Goal: Task Accomplishment & Management: Manage account settings

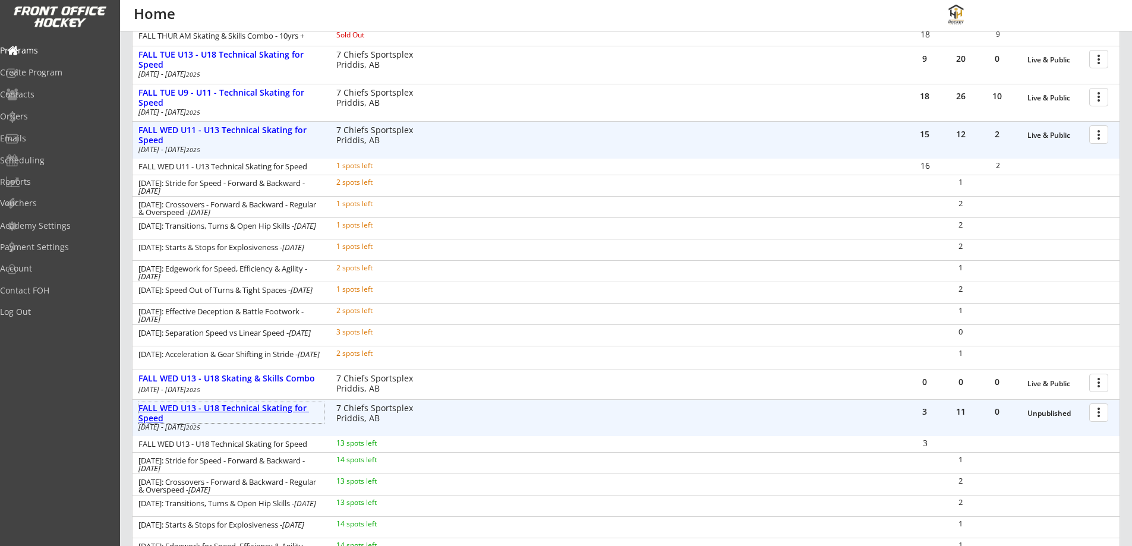
click at [298, 410] on div "FALL WED U13 - U18 Technical Skating for Speed" at bounding box center [230, 414] width 185 height 20
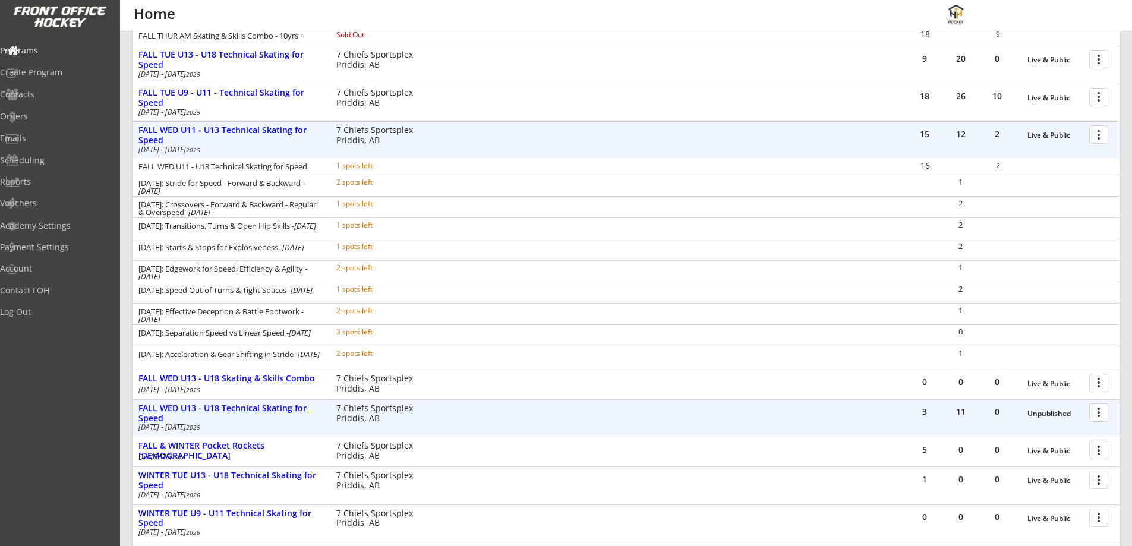
click at [295, 413] on div "FALL WED U13 - U18 Technical Skating for Speed" at bounding box center [230, 414] width 185 height 20
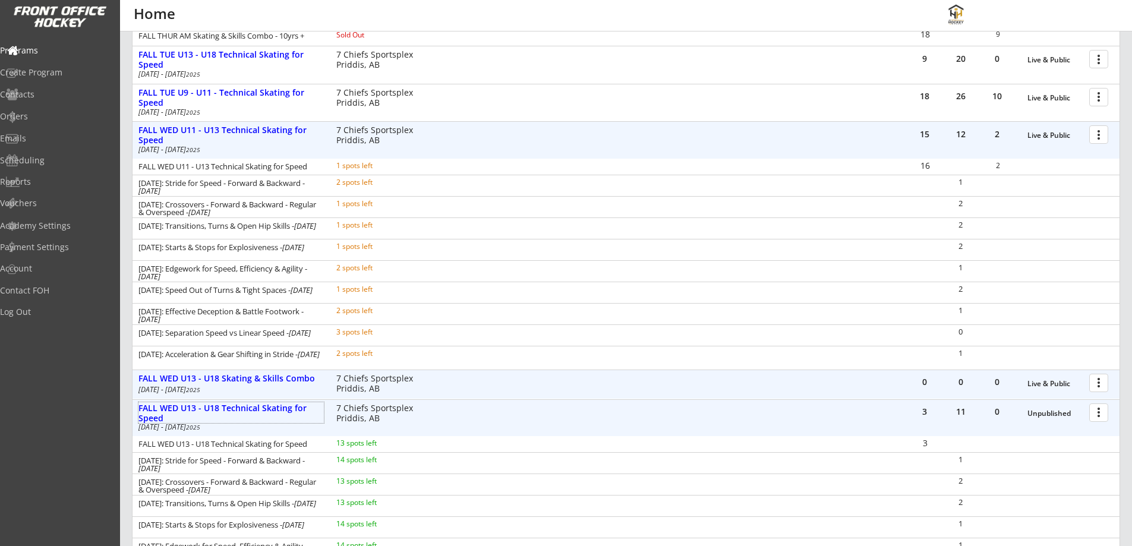
click at [1101, 384] on div at bounding box center [1101, 382] width 21 height 21
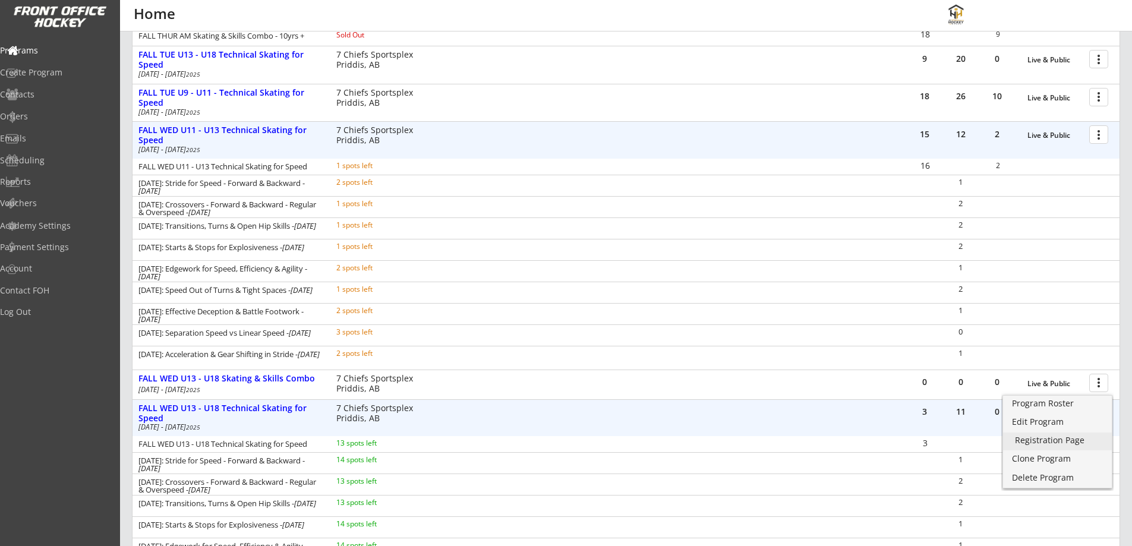
drag, startPoint x: 1034, startPoint y: 433, endPoint x: 1051, endPoint y: 441, distance: 19.7
click at [1051, 441] on div "Registration Page" at bounding box center [1057, 440] width 85 height 8
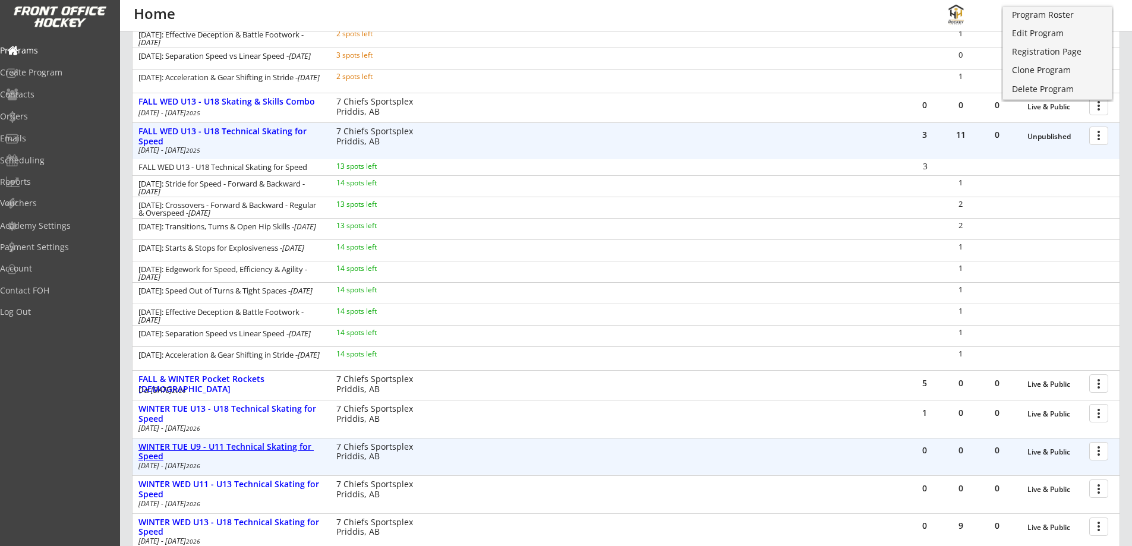
scroll to position [639, 0]
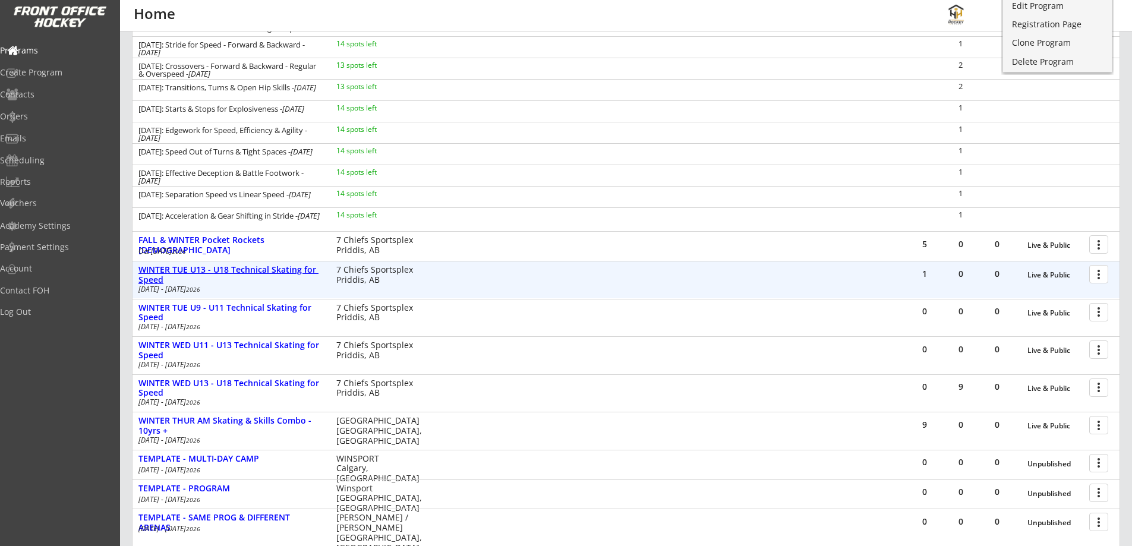
click at [196, 266] on div "WINTER TUE U13 - U18 Technical Skating for Speed" at bounding box center [230, 275] width 185 height 20
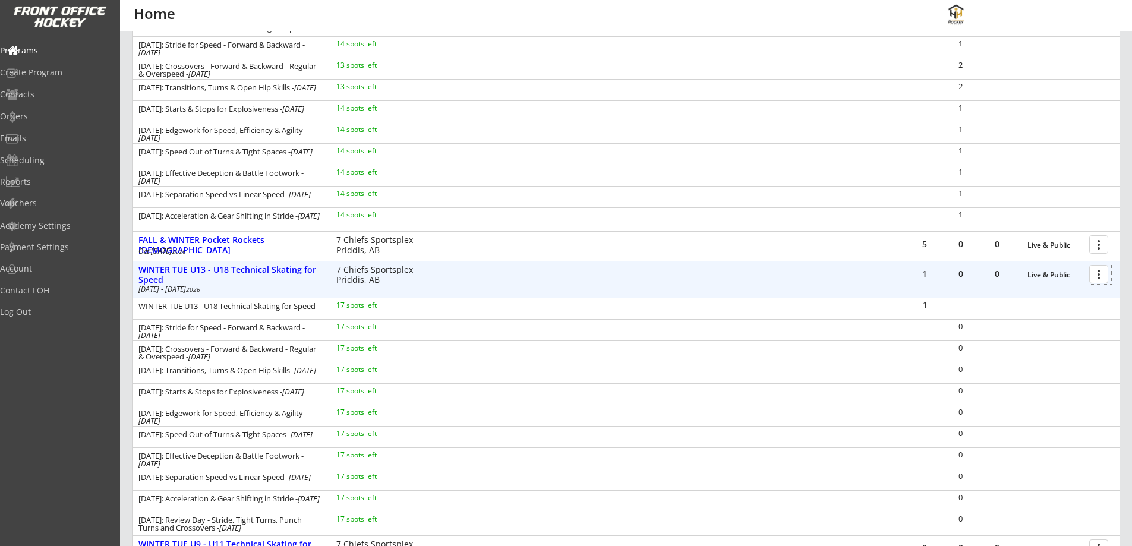
click at [1095, 272] on div at bounding box center [1101, 273] width 21 height 21
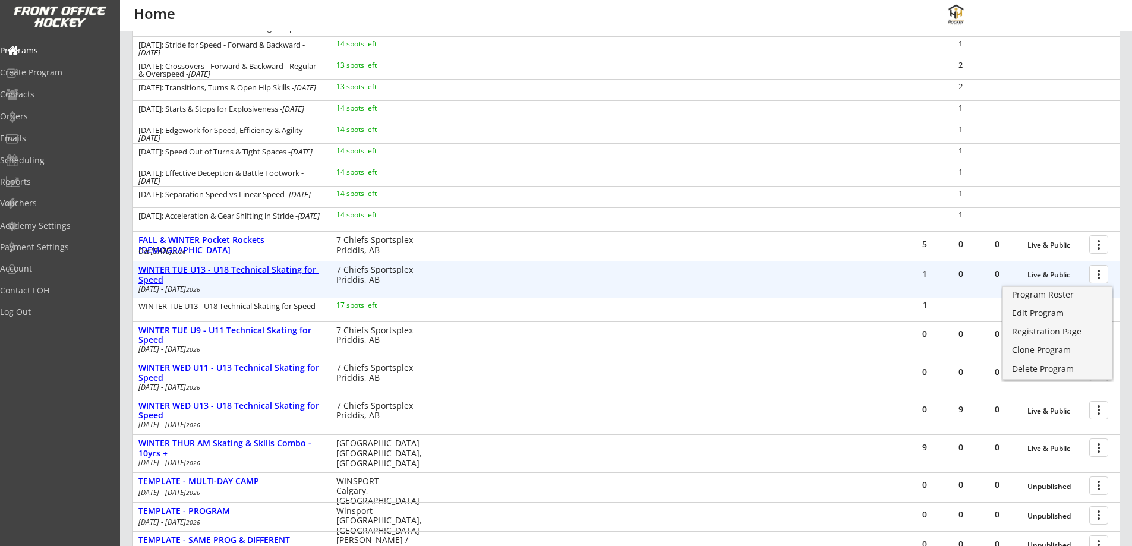
click at [222, 269] on div "WINTER TUE U13 - U18 Technical Skating for Speed" at bounding box center [230, 275] width 185 height 20
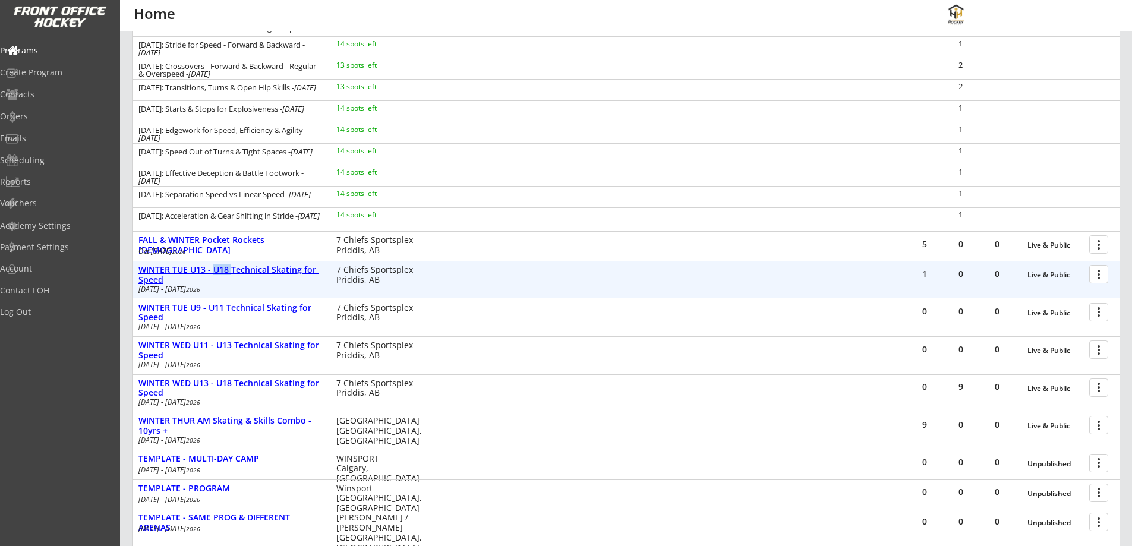
click at [222, 269] on div "WINTER TUE U13 - U18 Technical Skating for Speed" at bounding box center [230, 275] width 185 height 20
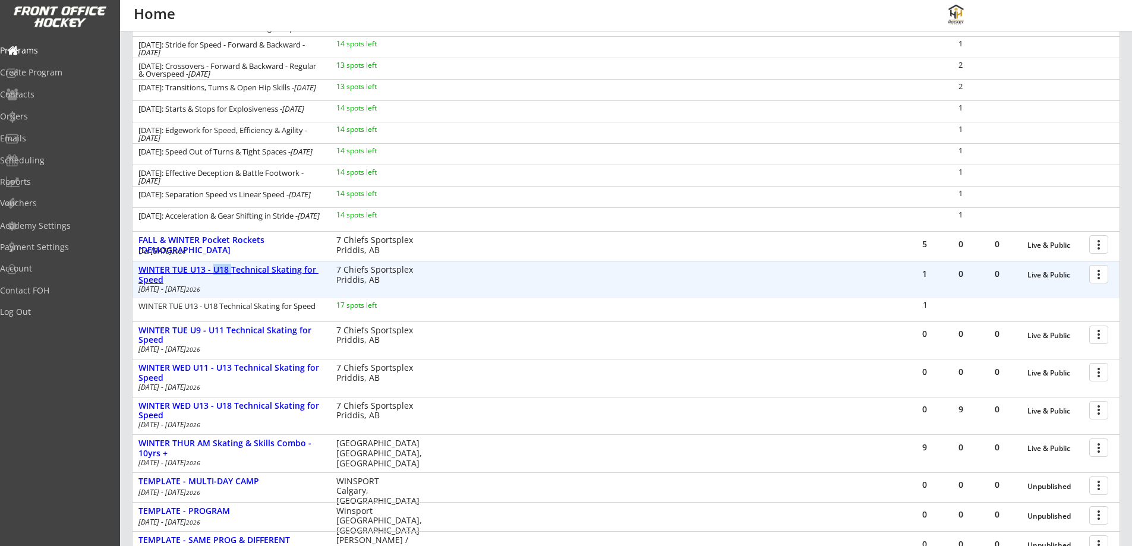
click at [219, 273] on div "WINTER TUE U13 - U18 Technical Skating for Speed" at bounding box center [230, 275] width 185 height 20
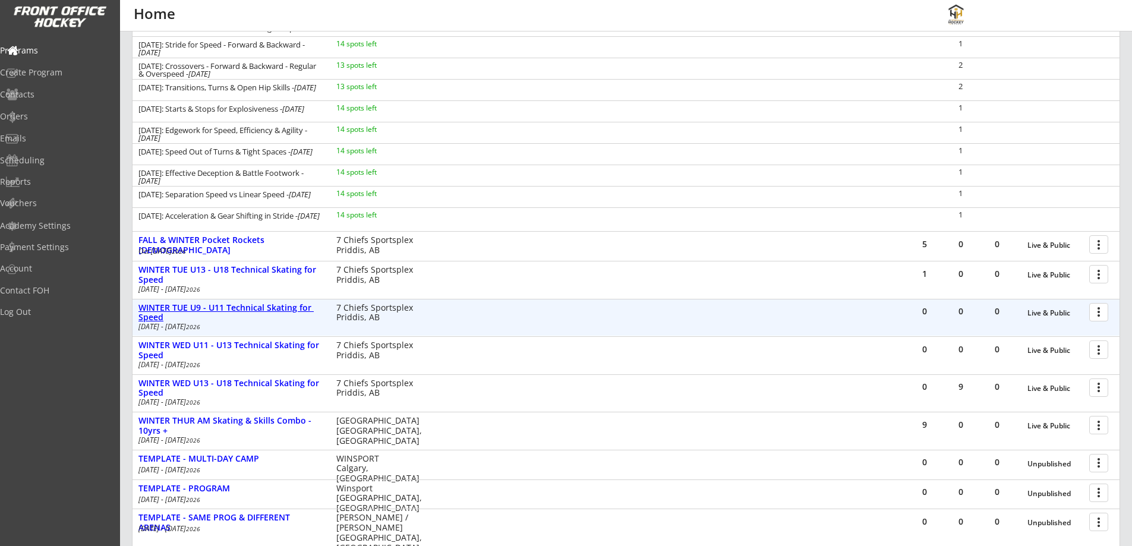
click at [221, 309] on div "WINTER TUE U9 - U11 Technical Skating for Speed" at bounding box center [230, 313] width 185 height 20
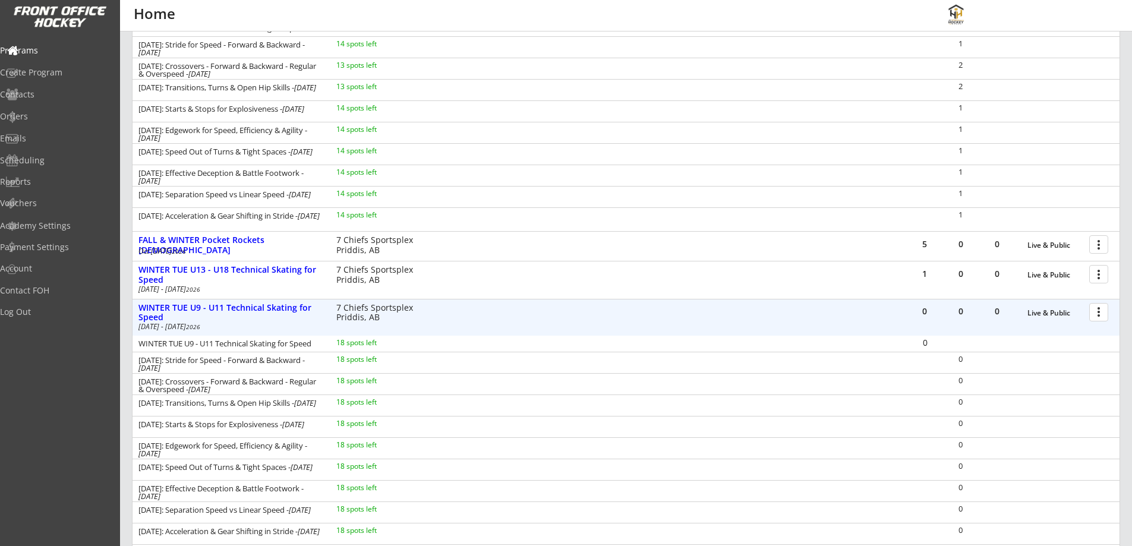
click at [1101, 307] on div at bounding box center [1101, 311] width 21 height 21
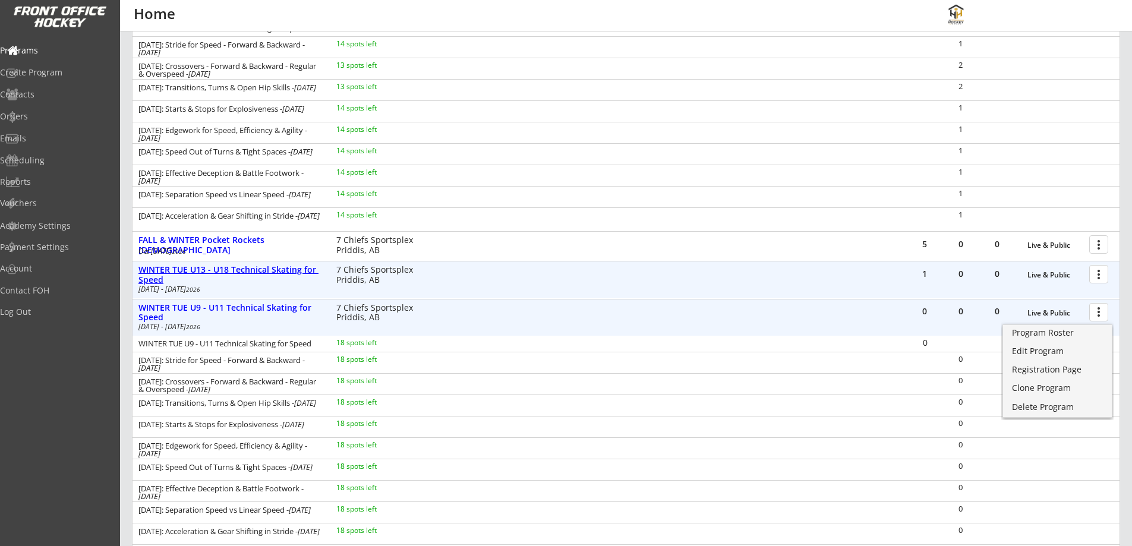
click at [212, 269] on div "WINTER TUE U13 - U18 Technical Skating for Speed" at bounding box center [230, 275] width 185 height 20
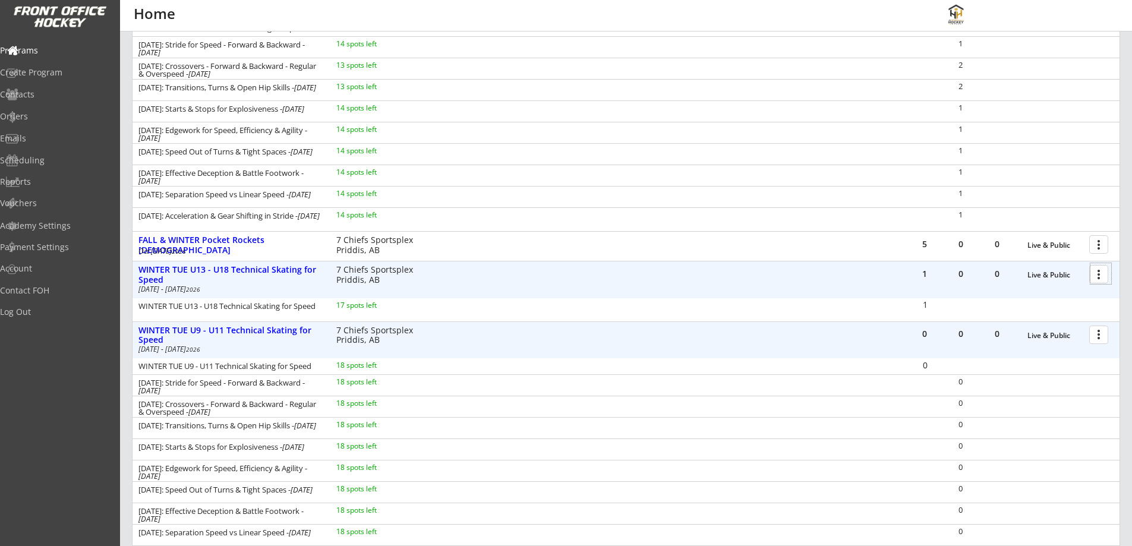
click at [1098, 276] on div at bounding box center [1101, 273] width 21 height 21
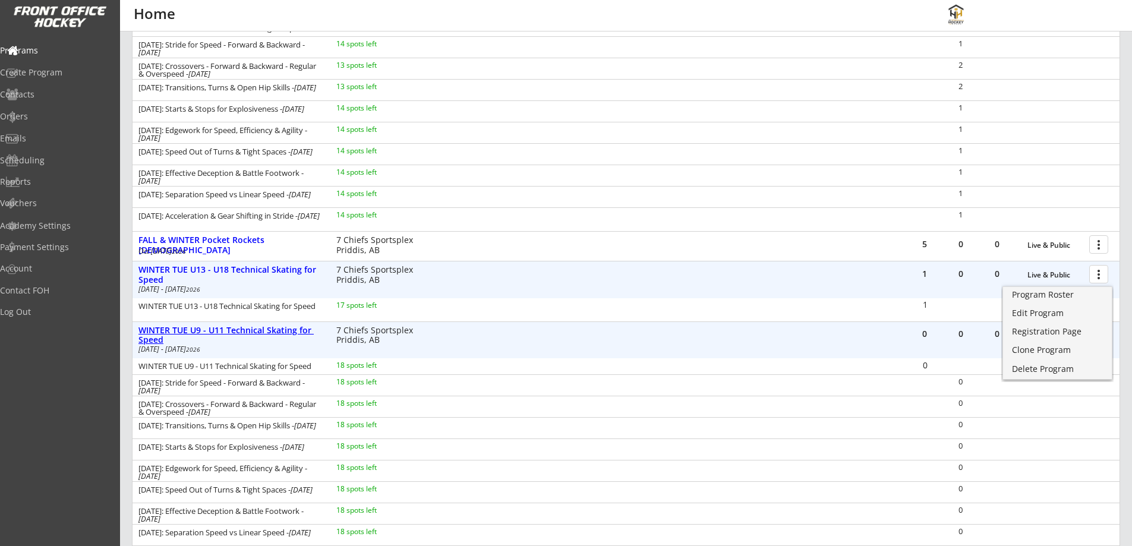
click at [304, 329] on div "WINTER TUE U9 - U11 Technical Skating for Speed" at bounding box center [230, 336] width 185 height 20
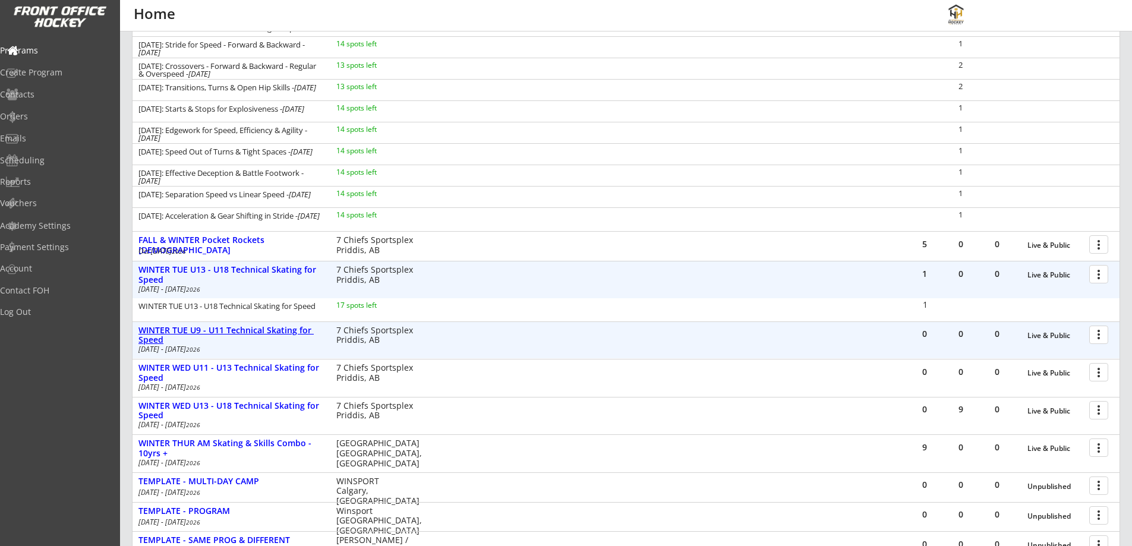
click at [304, 329] on div "WINTER TUE U9 - U11 Technical Skating for Speed" at bounding box center [230, 336] width 185 height 20
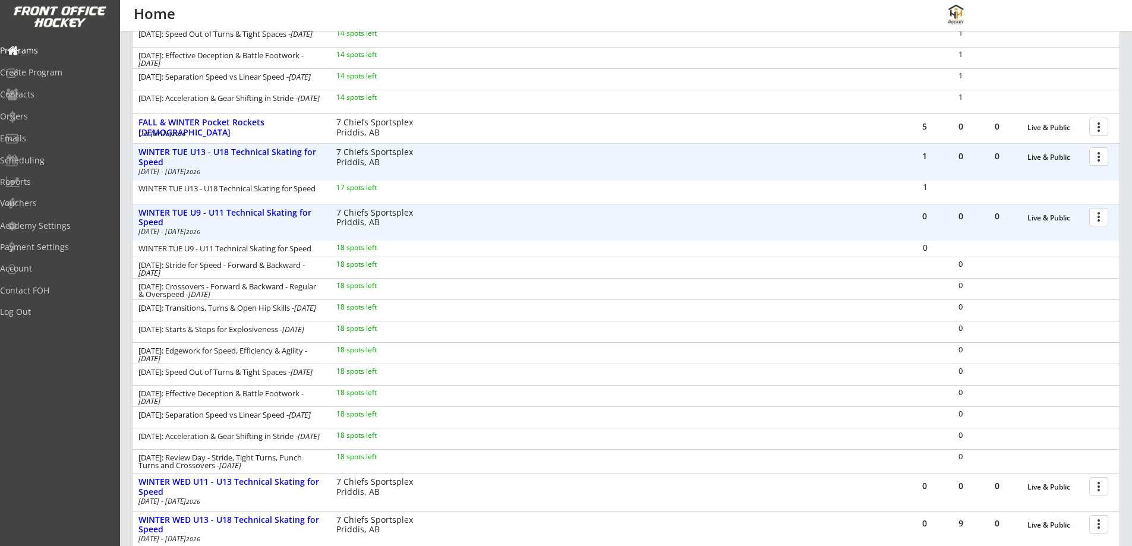
scroll to position [777, 0]
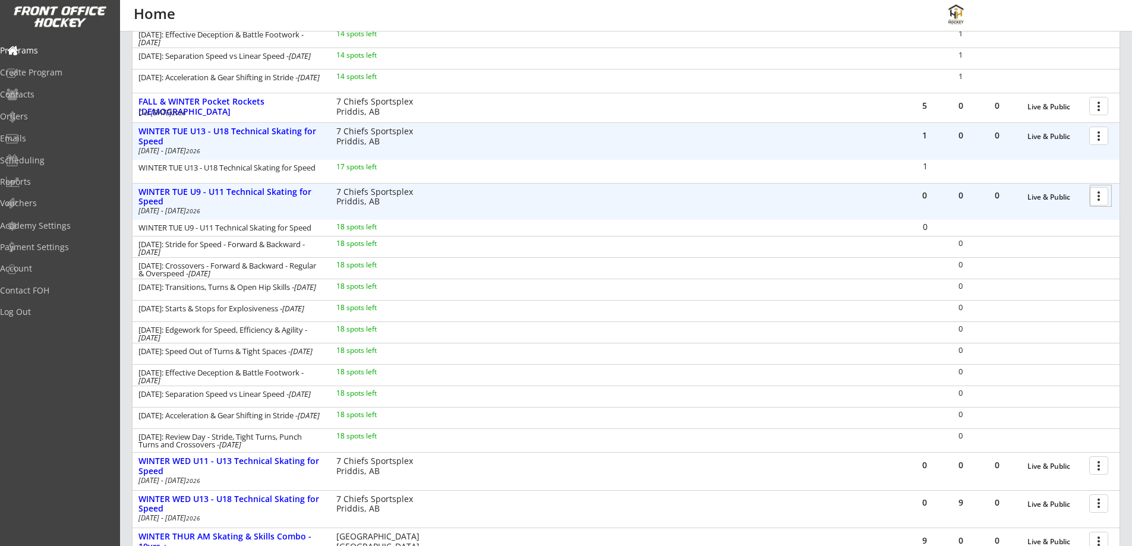
click at [1097, 196] on div at bounding box center [1101, 195] width 21 height 21
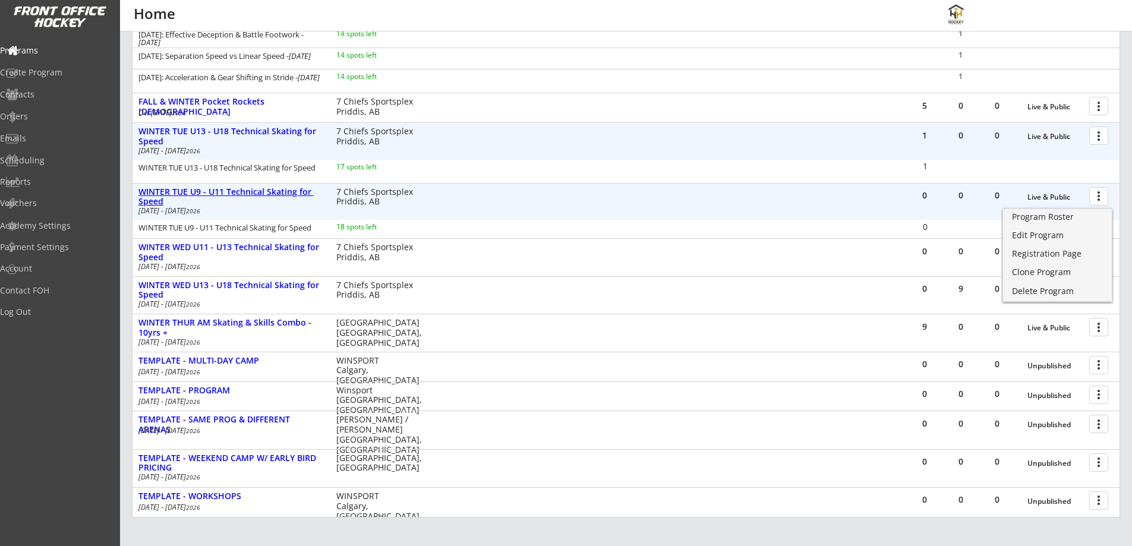
click at [233, 188] on div "WINTER TUE U9 - U11 Technical Skating for Speed" at bounding box center [230, 197] width 185 height 20
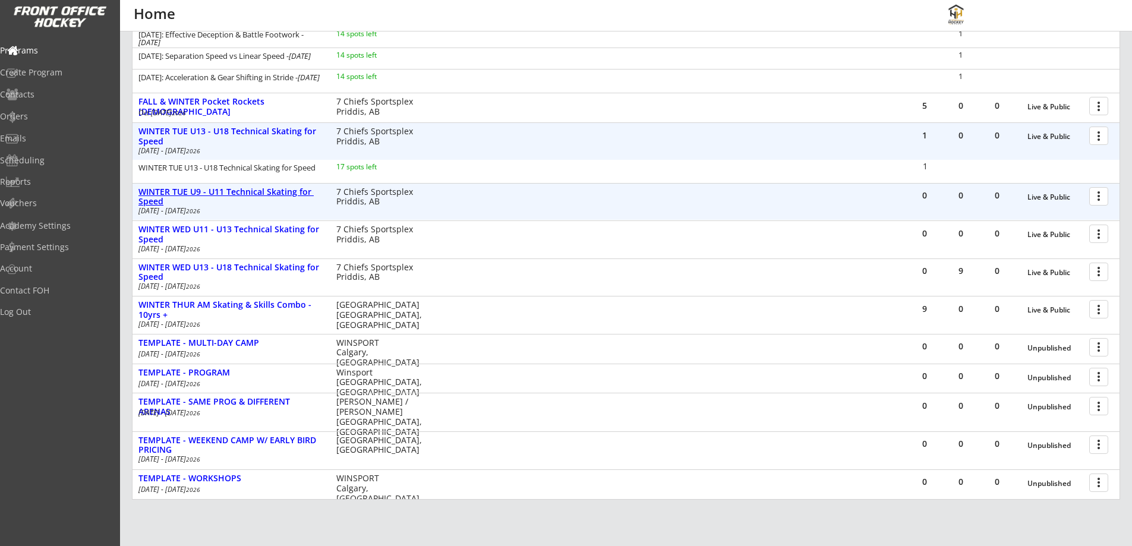
click at [233, 189] on div "WINTER TUE U9 - U11 Technical Skating for Speed" at bounding box center [230, 197] width 185 height 20
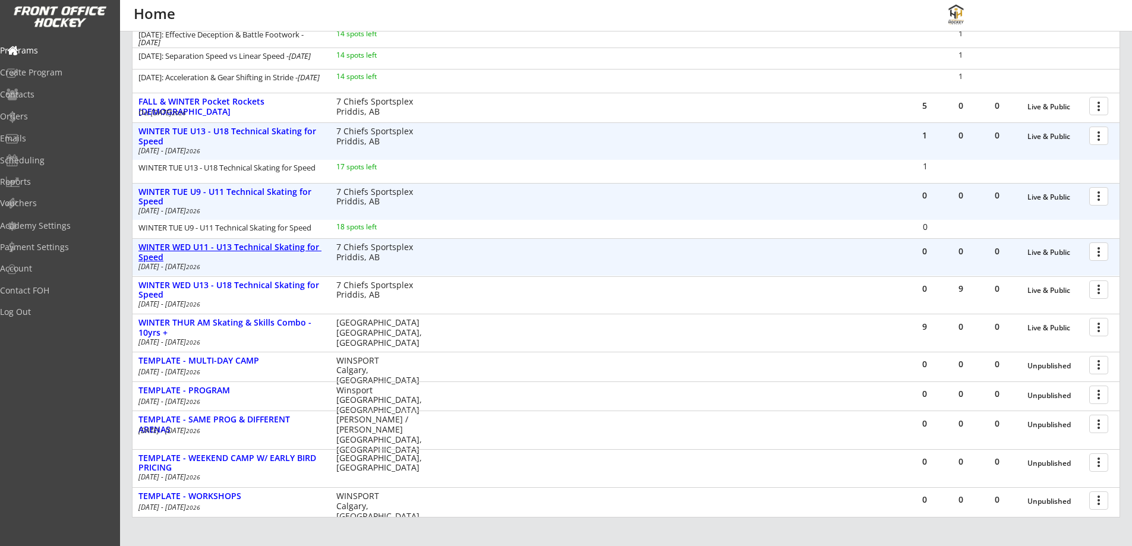
click at [244, 244] on div "WINTER WED U11 - U13 Technical Skating for Speed" at bounding box center [230, 252] width 185 height 20
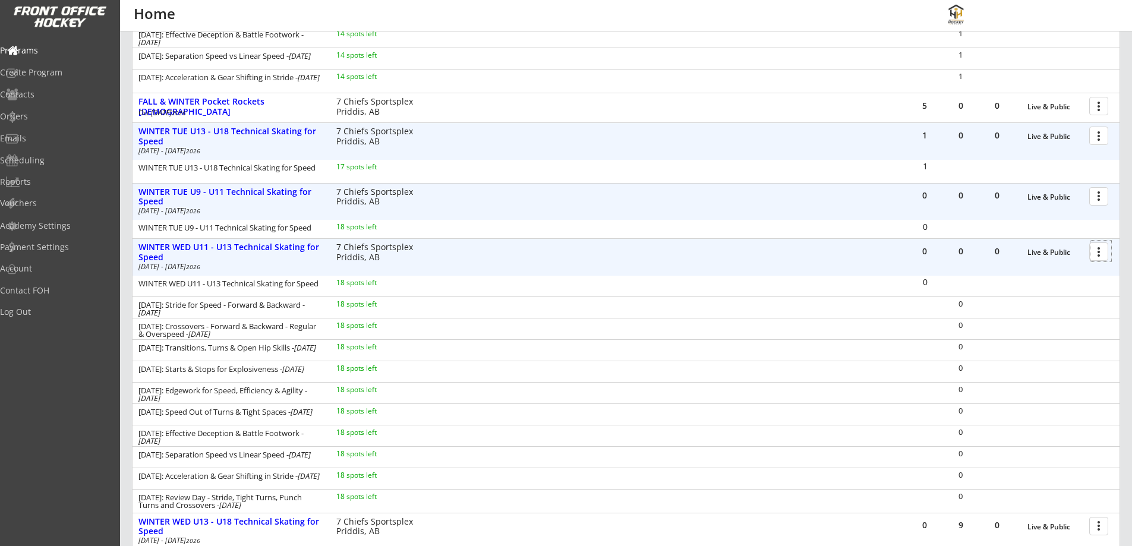
click at [1100, 255] on div at bounding box center [1101, 251] width 21 height 21
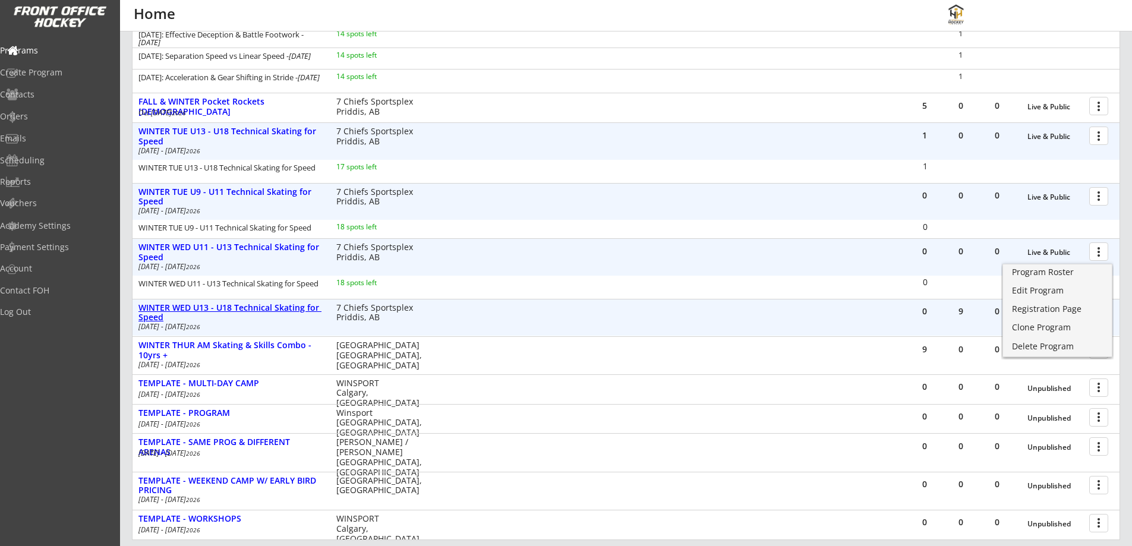
click at [274, 308] on div "WINTER WED U13 - U18 Technical Skating for Speed" at bounding box center [230, 313] width 185 height 20
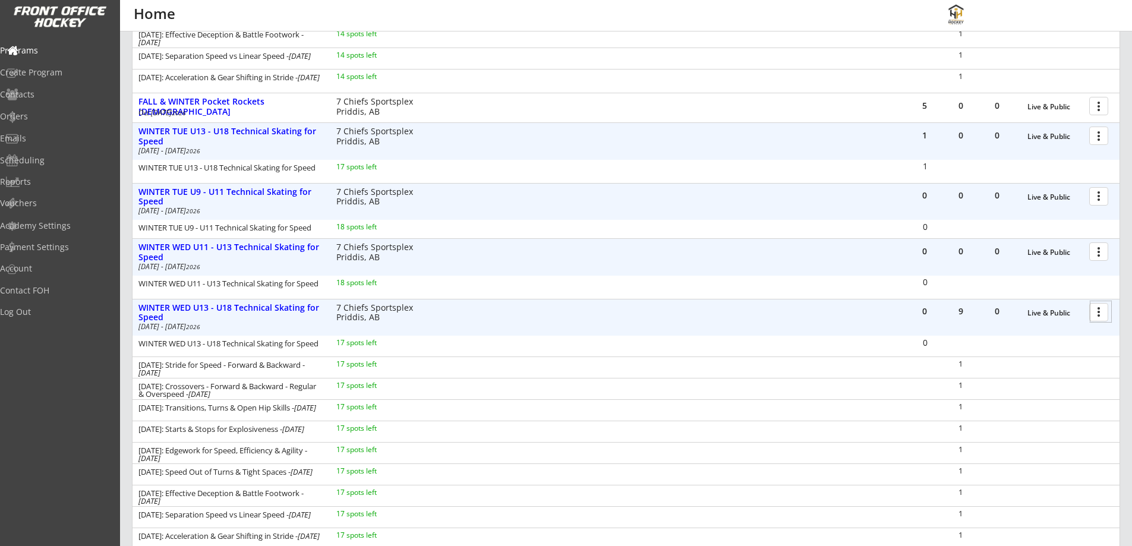
click at [1098, 313] on div at bounding box center [1101, 311] width 21 height 21
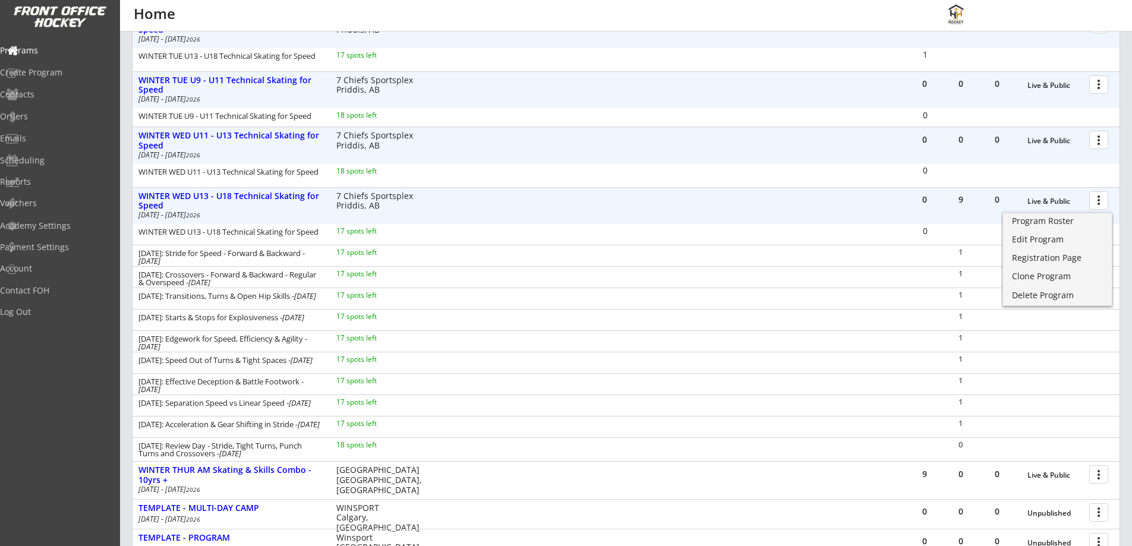
scroll to position [916, 0]
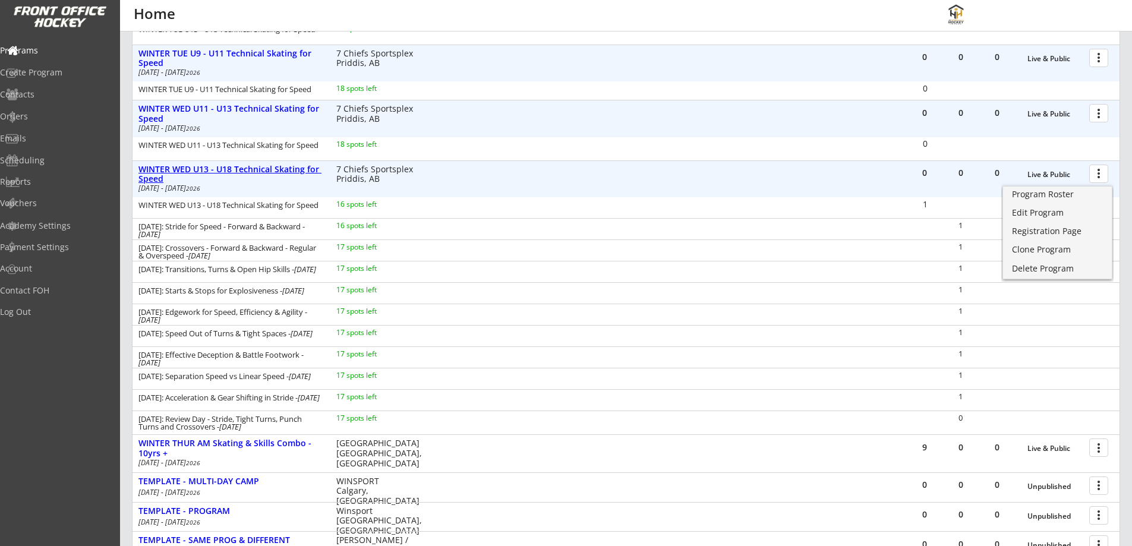
click at [240, 172] on div "WINTER WED U13 - U18 Technical Skating for Speed" at bounding box center [230, 175] width 185 height 20
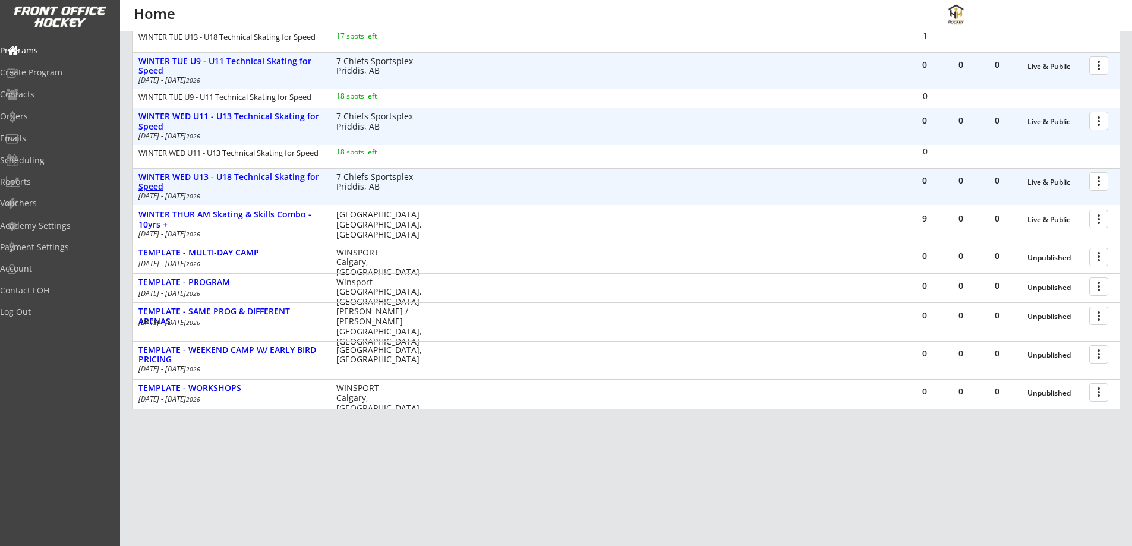
scroll to position [908, 0]
click at [240, 172] on div "WINTER WED U13 - U18 Technical Skating for Speed" at bounding box center [230, 182] width 185 height 20
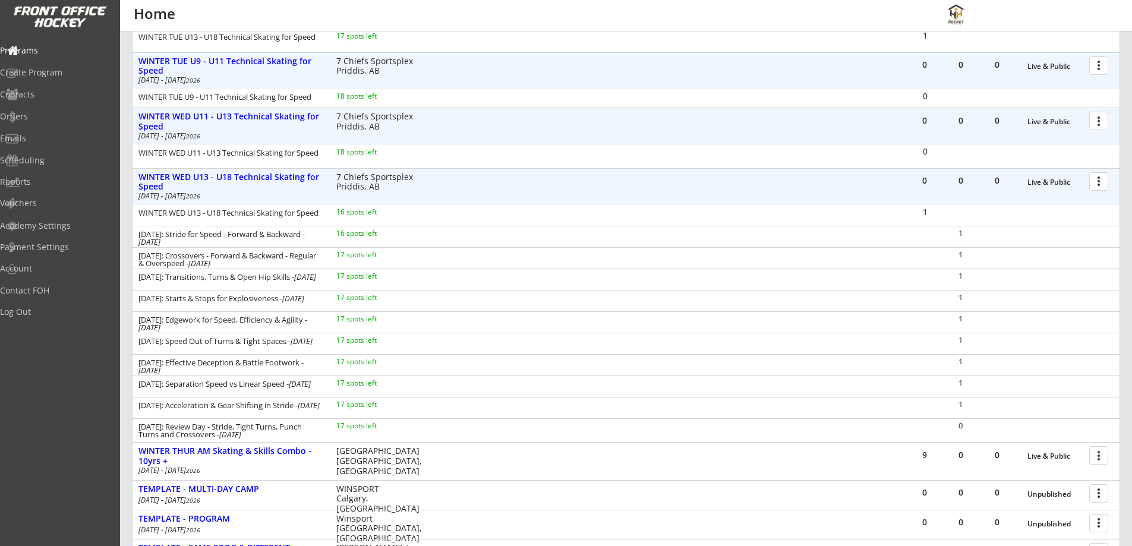
click at [1101, 182] on div at bounding box center [1101, 181] width 21 height 21
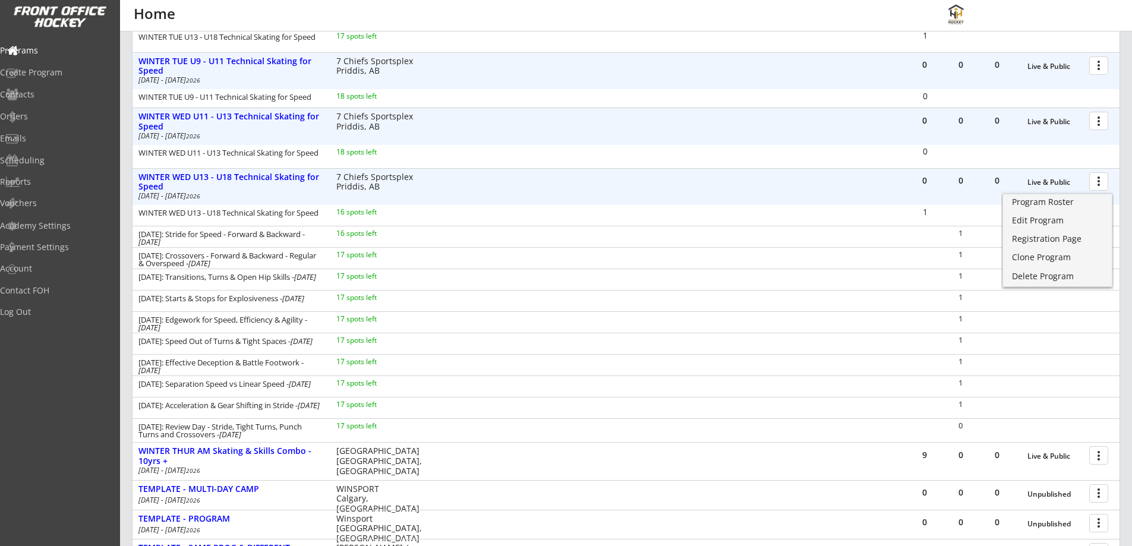
click at [435, 244] on div "January 7: Stride for Speed - Forward & Backward - Jan 7, 2026 16 spots left" at bounding box center [287, 238] width 308 height 18
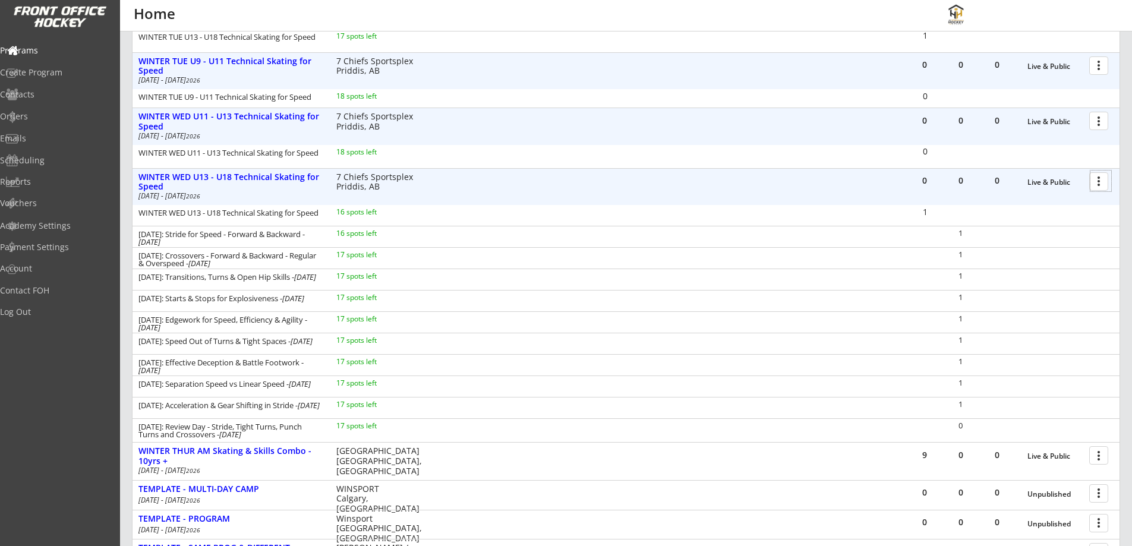
click at [1095, 181] on div at bounding box center [1101, 181] width 21 height 21
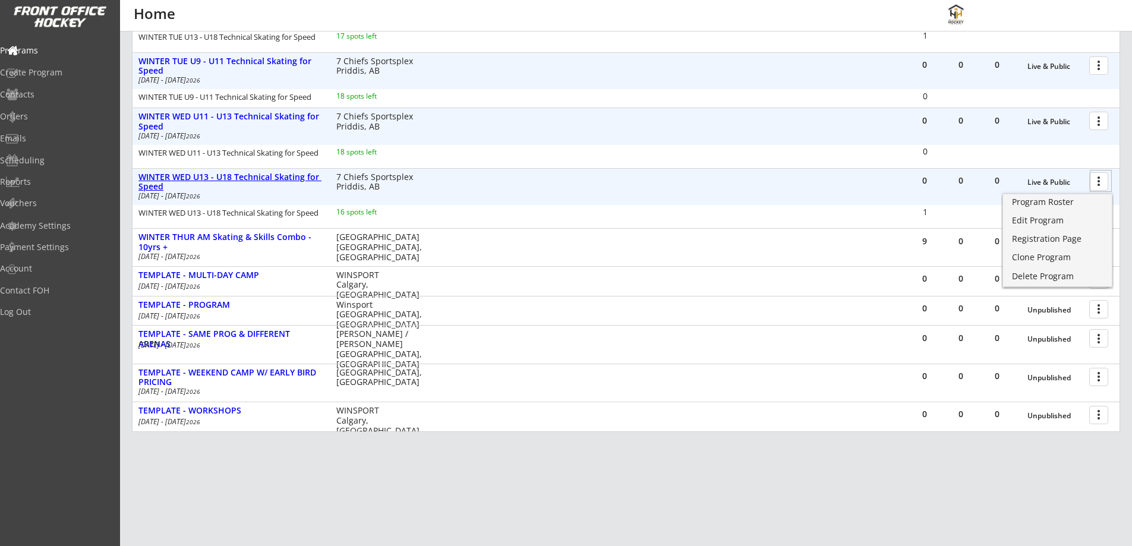
click at [264, 172] on div "WINTER WED U13 - U18 Technical Skating for Speed" at bounding box center [230, 182] width 185 height 20
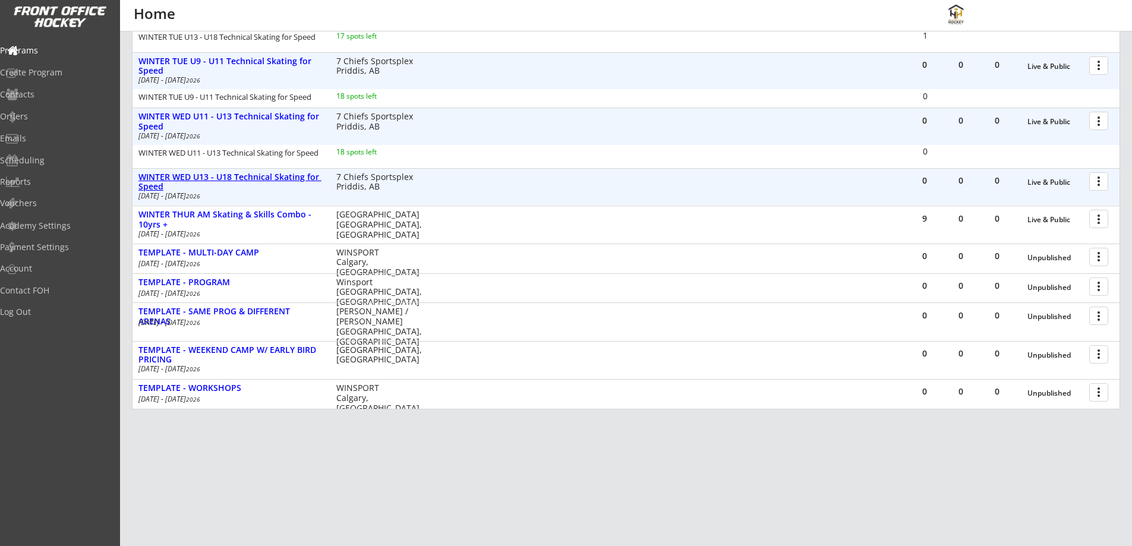
click at [265, 172] on div "WINTER WED U13 - U18 Technical Skating for Speed" at bounding box center [230, 182] width 185 height 20
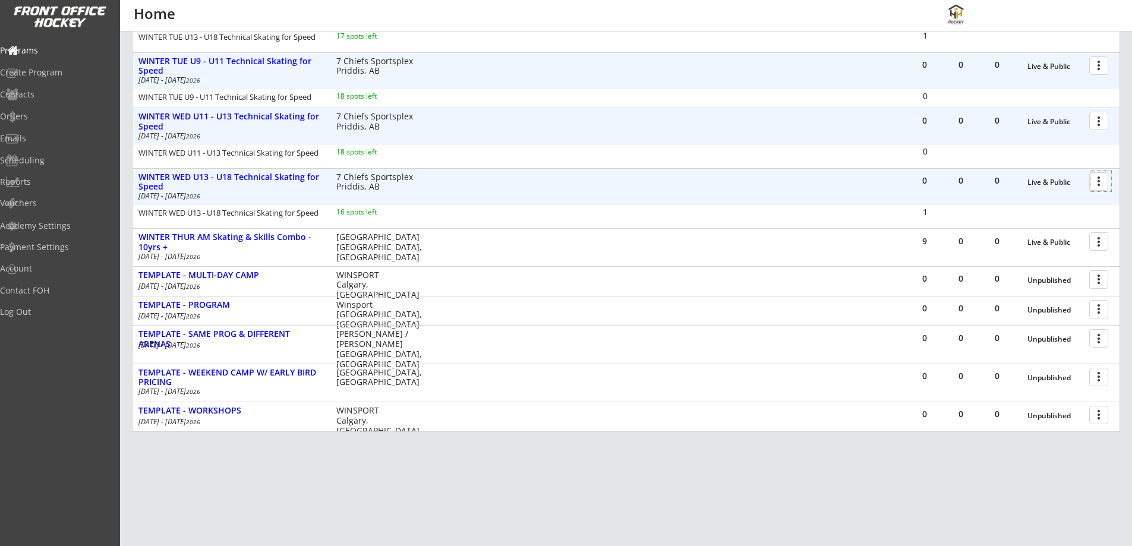
click at [1097, 181] on div at bounding box center [1101, 181] width 21 height 21
click at [630, 191] on div "0 0 0 Live & Public more_vert WINTER WED U13 - U18 Technical Skating for Speed …" at bounding box center [626, 187] width 987 height 37
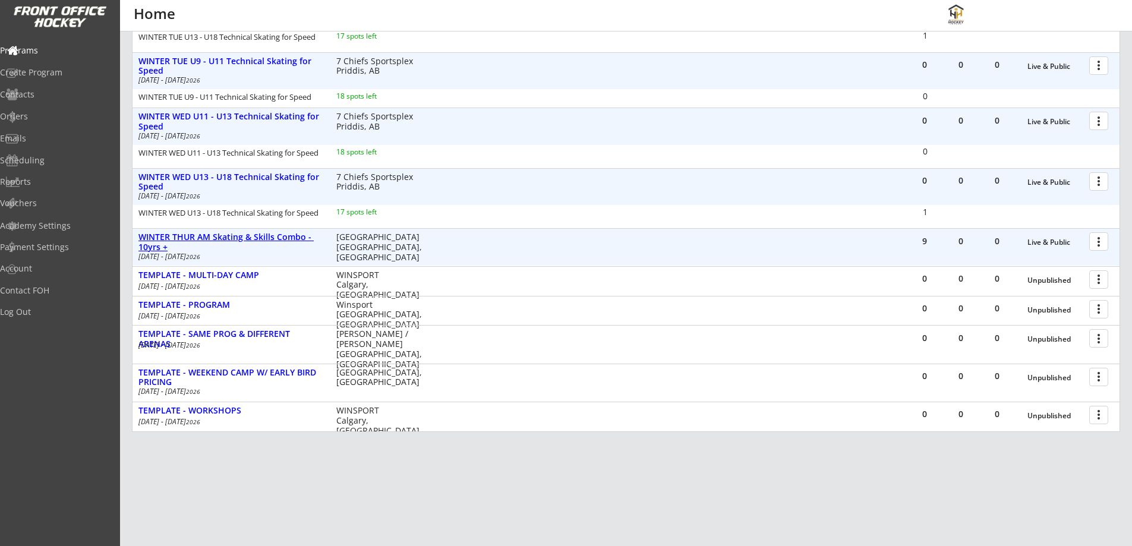
click at [253, 235] on div "WINTER THUR AM Skating & Skills Combo - 10yrs +" at bounding box center [230, 242] width 185 height 20
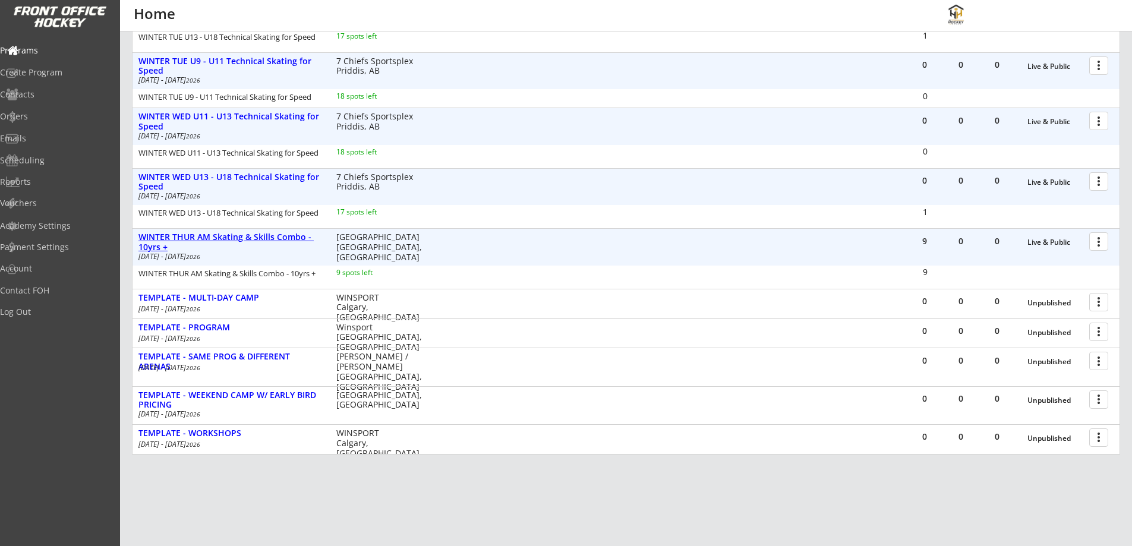
click at [253, 235] on div "WINTER THUR AM Skating & Skills Combo - 10yrs +" at bounding box center [230, 242] width 185 height 20
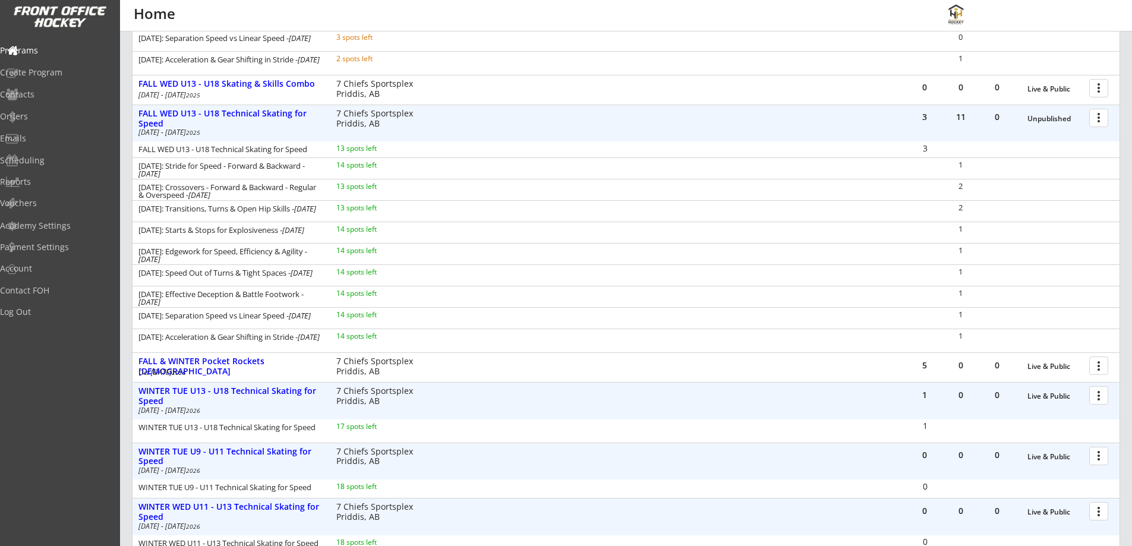
scroll to position [492, 0]
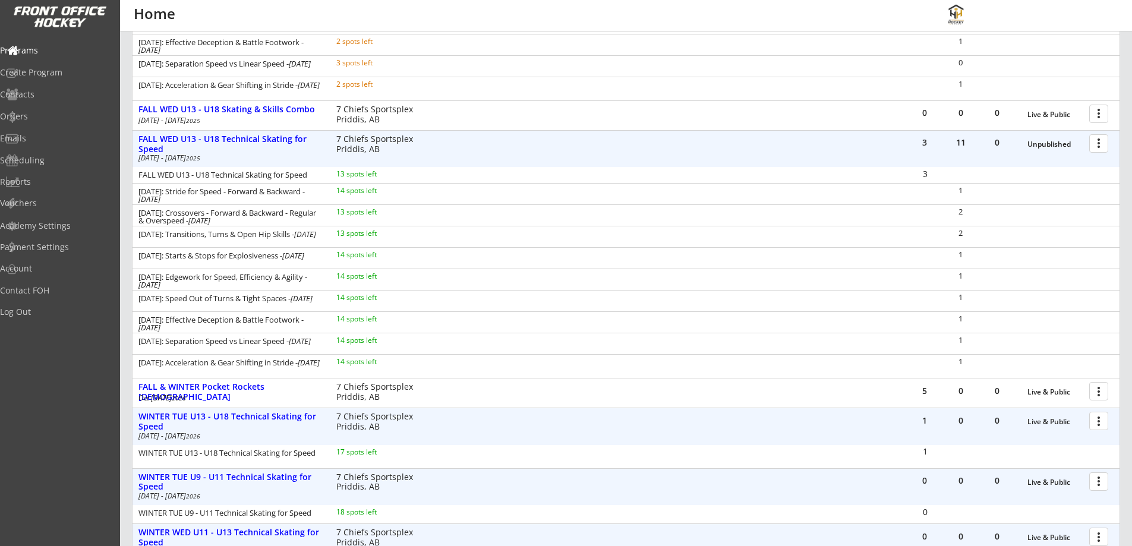
click at [1091, 142] on div at bounding box center [1101, 143] width 21 height 21
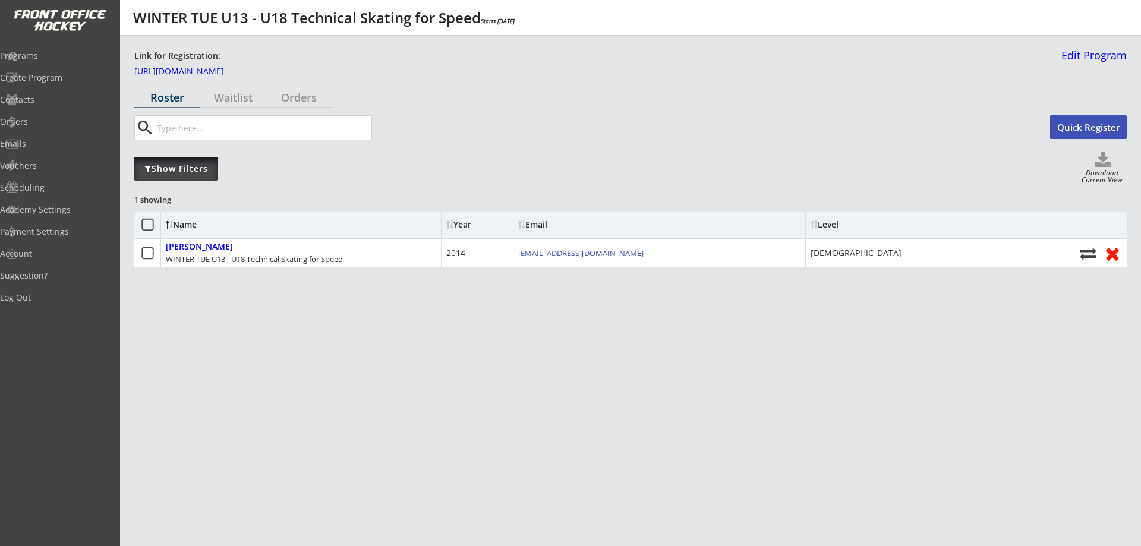
click at [195, 170] on div "Show Filters" at bounding box center [175, 169] width 83 height 12
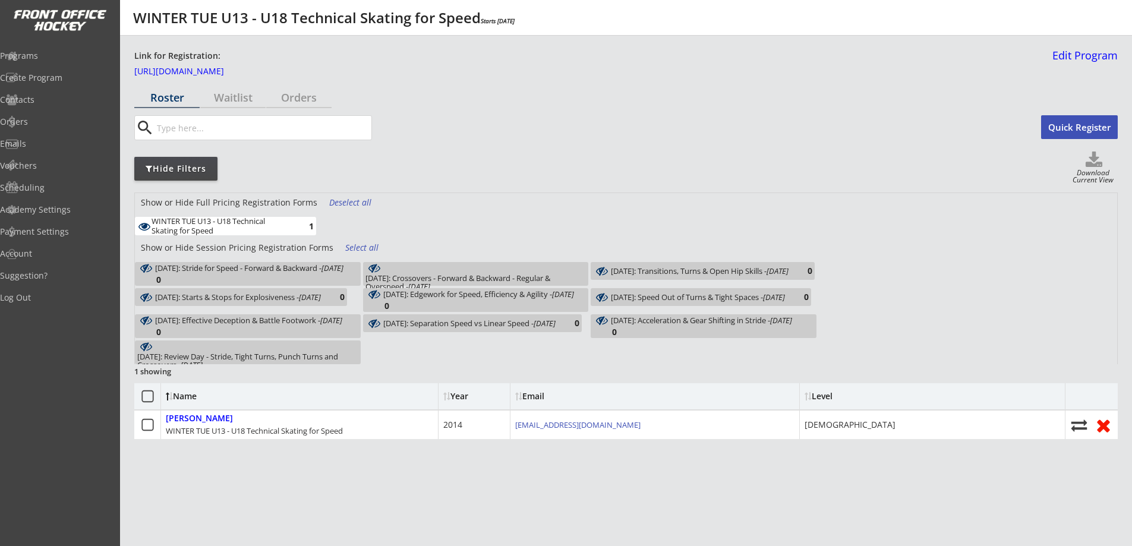
click at [363, 207] on div "Deselect all" at bounding box center [351, 203] width 44 height 12
click at [361, 245] on div "Select all" at bounding box center [367, 248] width 44 height 12
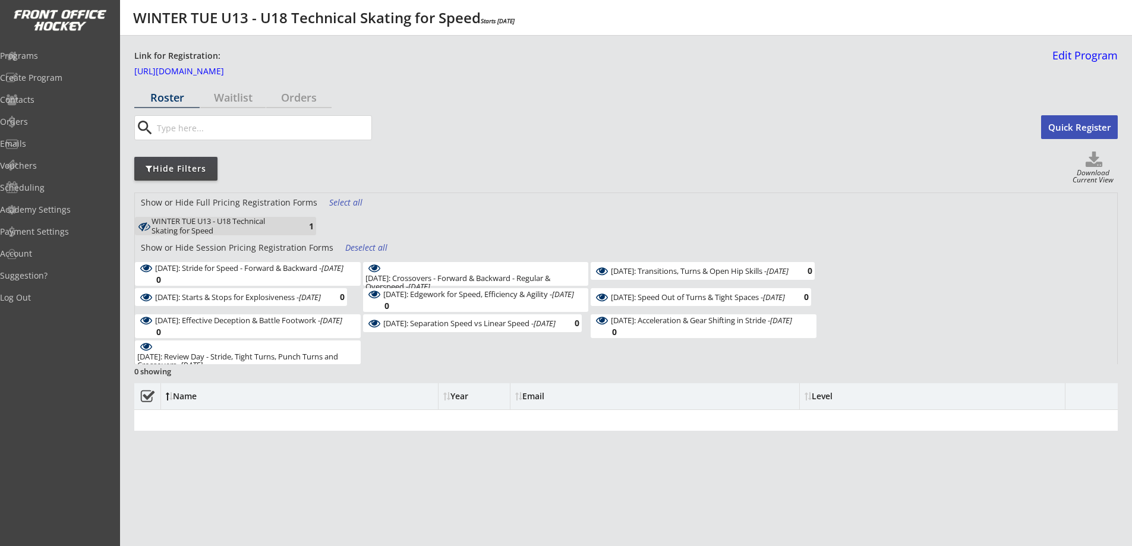
click at [327, 263] on div "January 6: Stride for Speed - Forward & Backward - Jan 6, 2026 0" at bounding box center [248, 274] width 226 height 24
click at [392, 269] on div "January 13: Crossovers - Forward & Backward - Regular & Overspeed - Jan 13, 202…" at bounding box center [476, 274] width 226 height 24
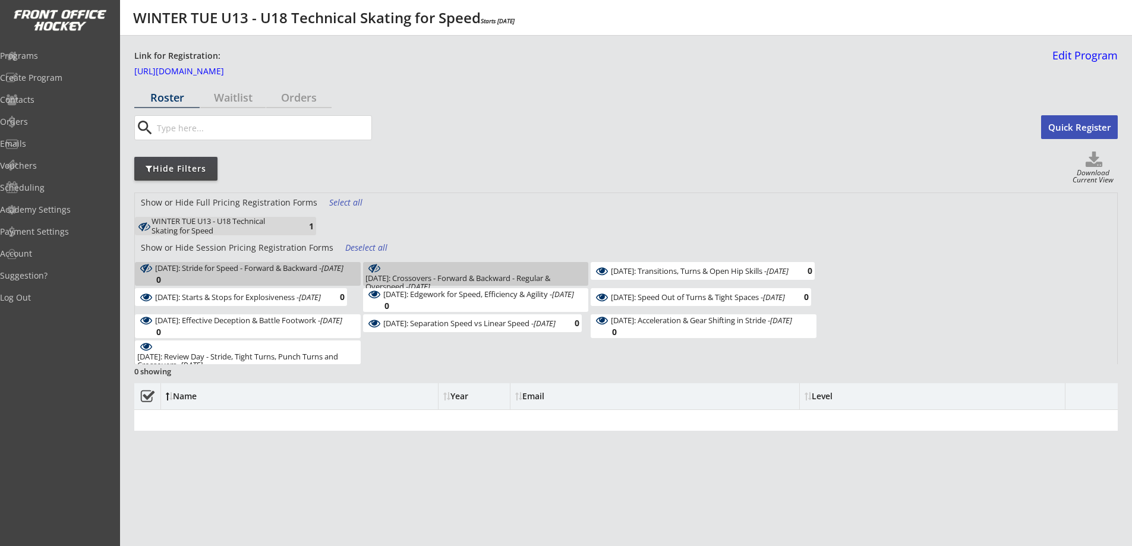
click at [632, 267] on div "January 20: Transitions, Turns & Open Hip Skills - Jan 20, 2026 0" at bounding box center [703, 271] width 224 height 18
click at [295, 230] on div "1" at bounding box center [302, 226] width 24 height 9
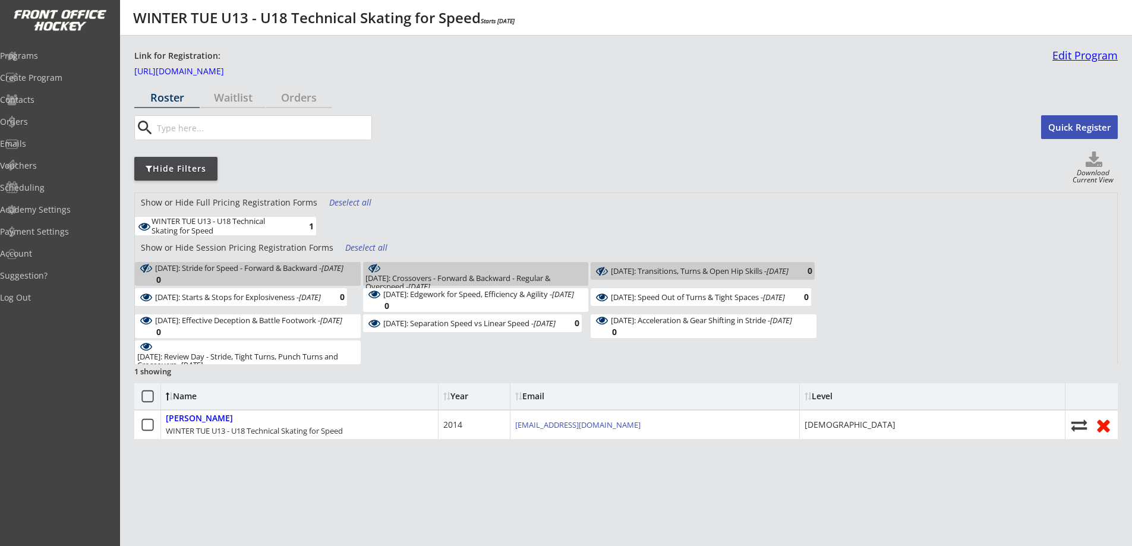
click at [1084, 53] on link "Edit Program" at bounding box center [1083, 60] width 70 height 21
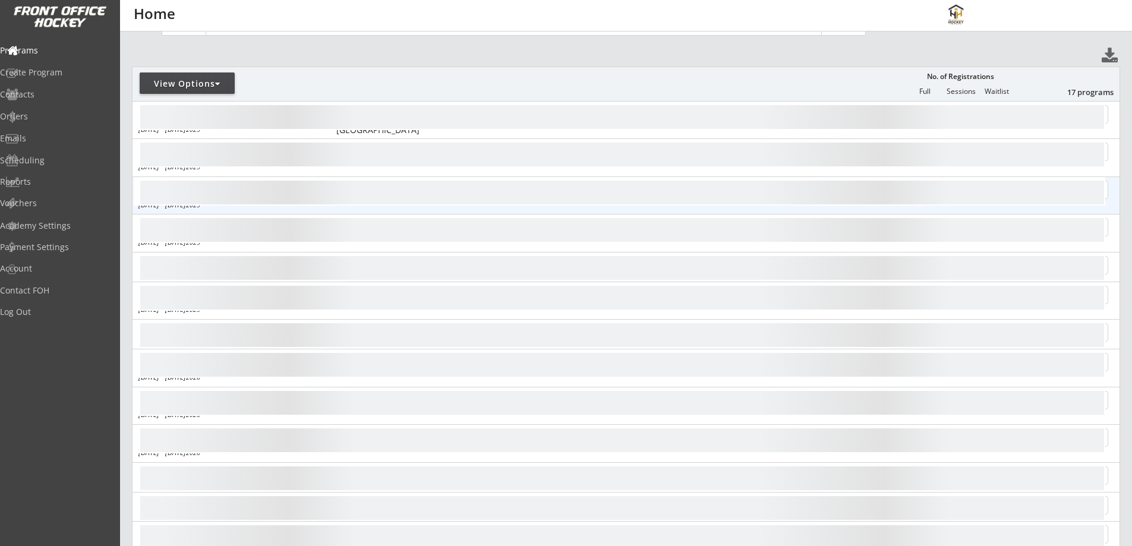
scroll to position [166, 0]
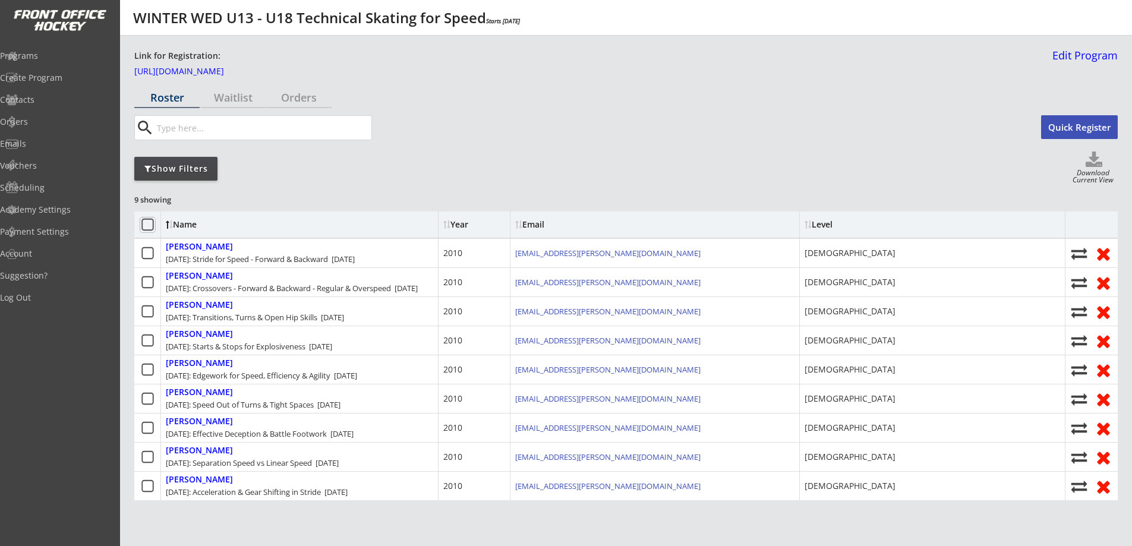
click at [146, 222] on icon at bounding box center [147, 225] width 15 height 15
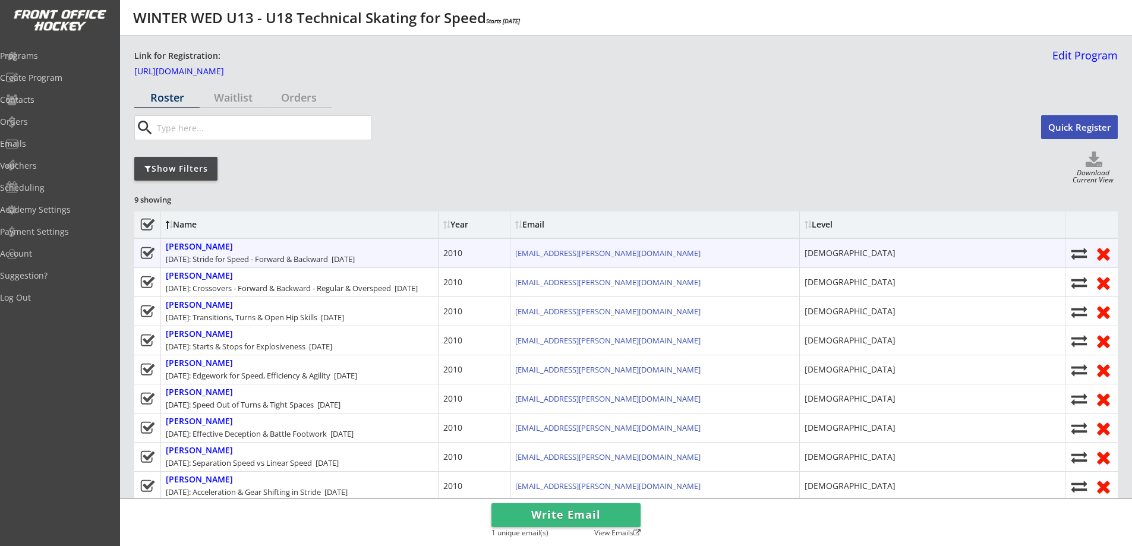
click at [1081, 255] on icon at bounding box center [1079, 253] width 18 height 16
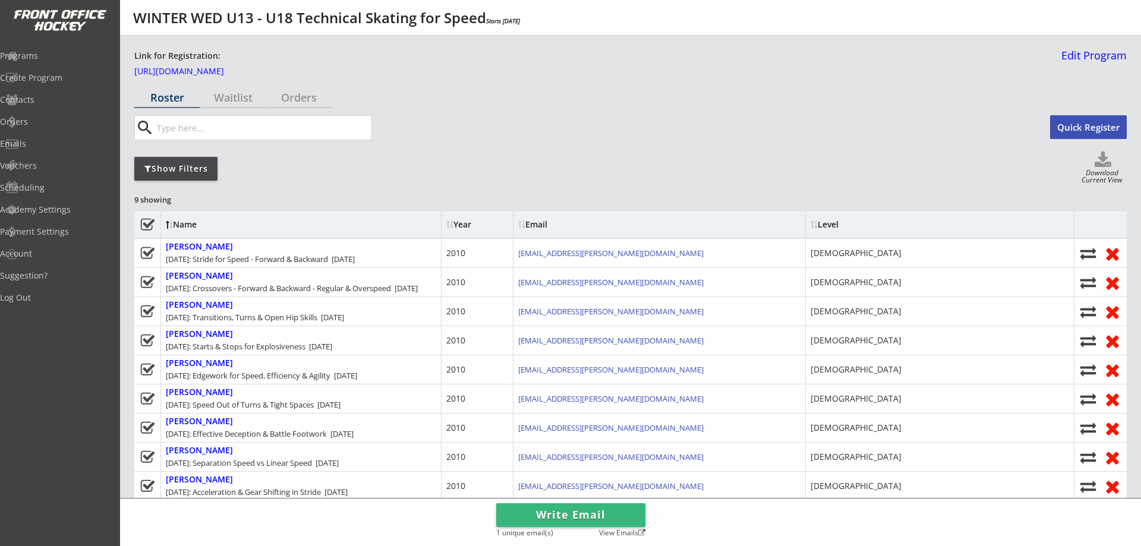
select select ""1348695171700984260__LOOKUP__1752632487765x890609798972702700""
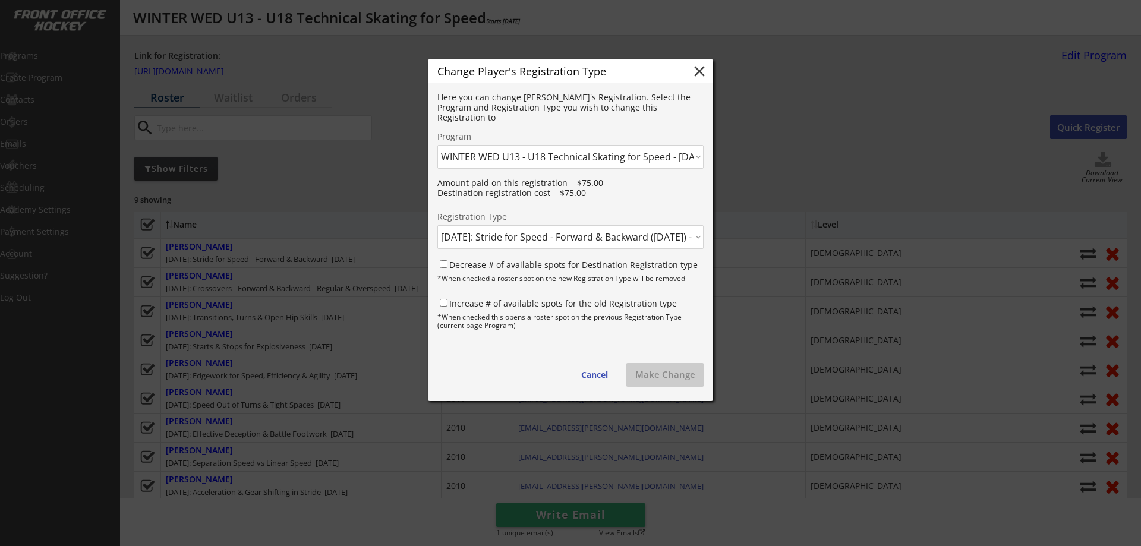
click at [588, 156] on select "Click here... FALL THUR AM Skating & Skills Combo - 10yrs + - 10/09/25 FALL TUE…" at bounding box center [570, 157] width 266 height 24
click at [437, 145] on select "Click here... FALL THUR AM Skating & Skills Combo - 10yrs + - 10/09/25 FALL TUE…" at bounding box center [570, 157] width 266 height 24
click at [520, 237] on select "Click here... WINTER WED U13 - U18 Technical Skating for Speed - $750.00 Januar…" at bounding box center [570, 237] width 266 height 24
select select ""1348695171700984260__LOOKUP__1759013946491x525676929271726100""
click at [437, 225] on select "Click here... WINTER WED U13 - U18 Technical Skating for Speed - $750.00 Januar…" at bounding box center [570, 237] width 266 height 24
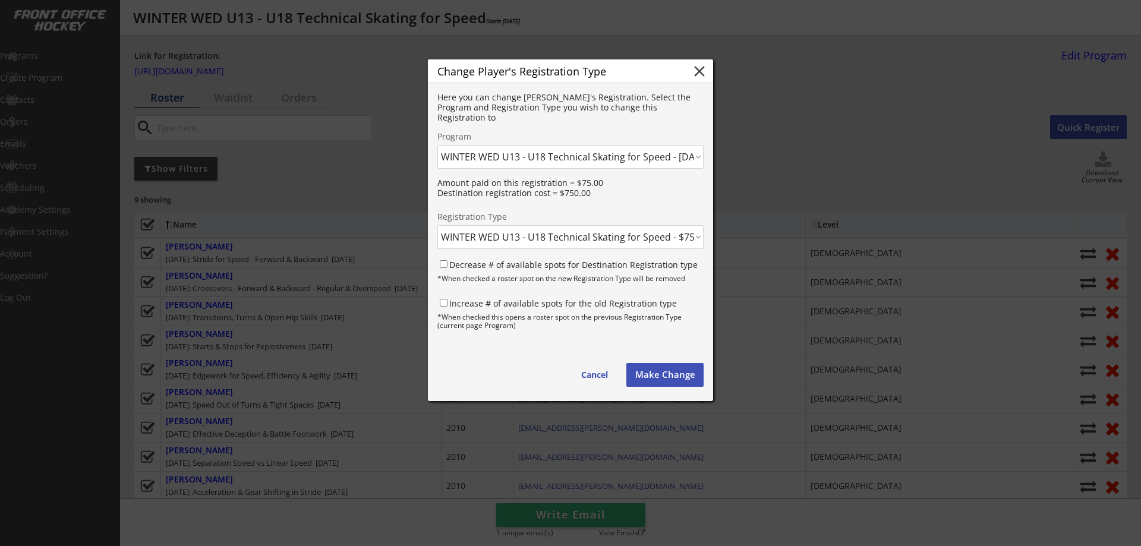
click at [512, 266] on label "Decrease # of available spots for Destination Registration type" at bounding box center [573, 264] width 248 height 11
click at [448, 266] on input "Decrease # of available spots for Destination Registration type" at bounding box center [444, 264] width 8 height 8
checkbox input "true"
click at [498, 301] on label "Increase # of available spots for the old Registration type" at bounding box center [563, 303] width 228 height 11
click at [448, 301] on input "Increase # of available spots for the old Registration type" at bounding box center [444, 303] width 8 height 8
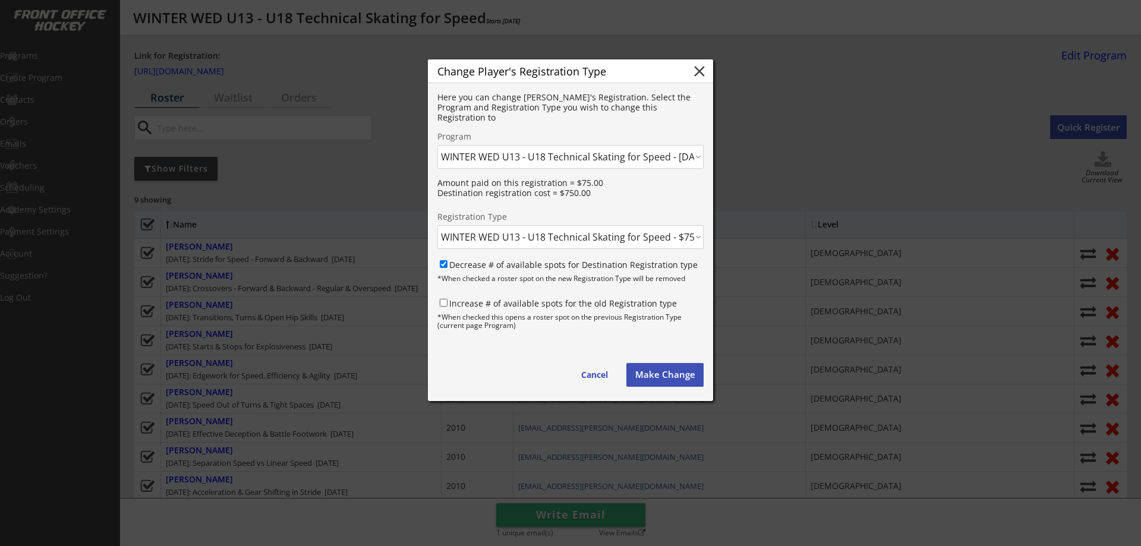
checkbox input "true"
click at [669, 373] on button "Make Change" at bounding box center [664, 375] width 77 height 24
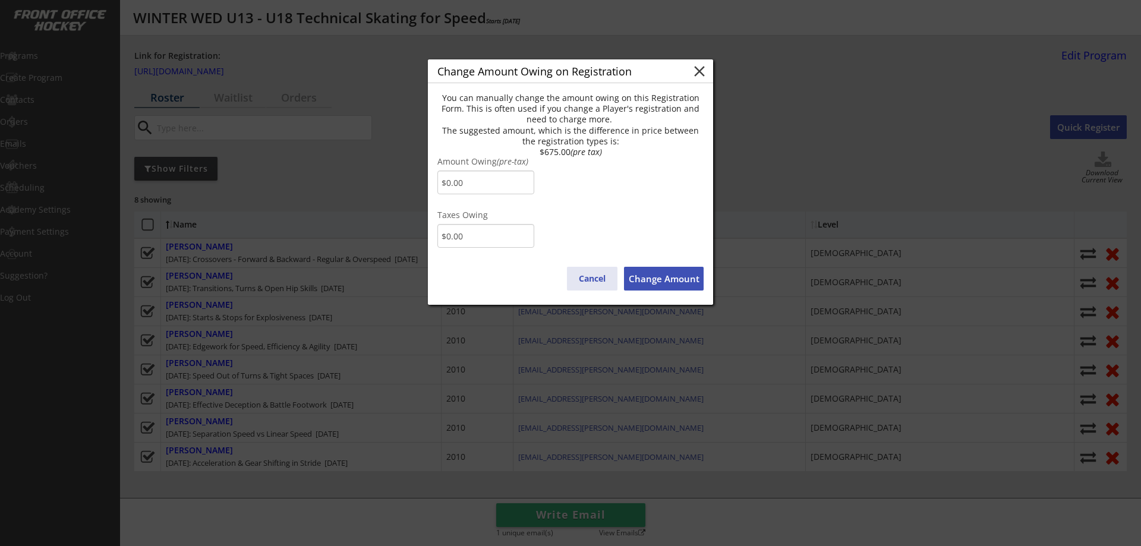
click at [583, 278] on button "Cancel" at bounding box center [592, 279] width 51 height 24
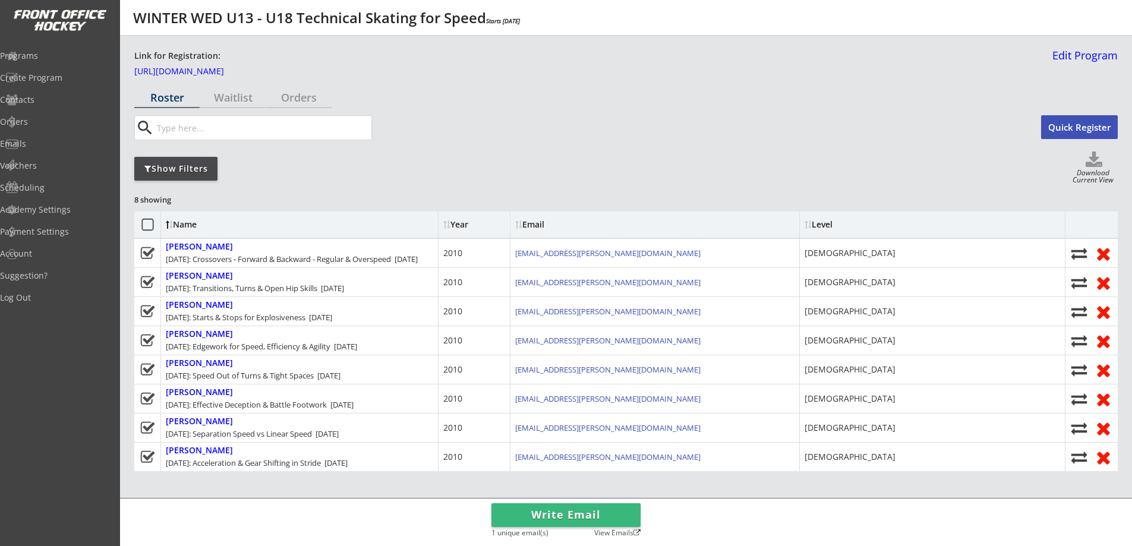
click at [199, 166] on div "Show Filters" at bounding box center [175, 169] width 83 height 12
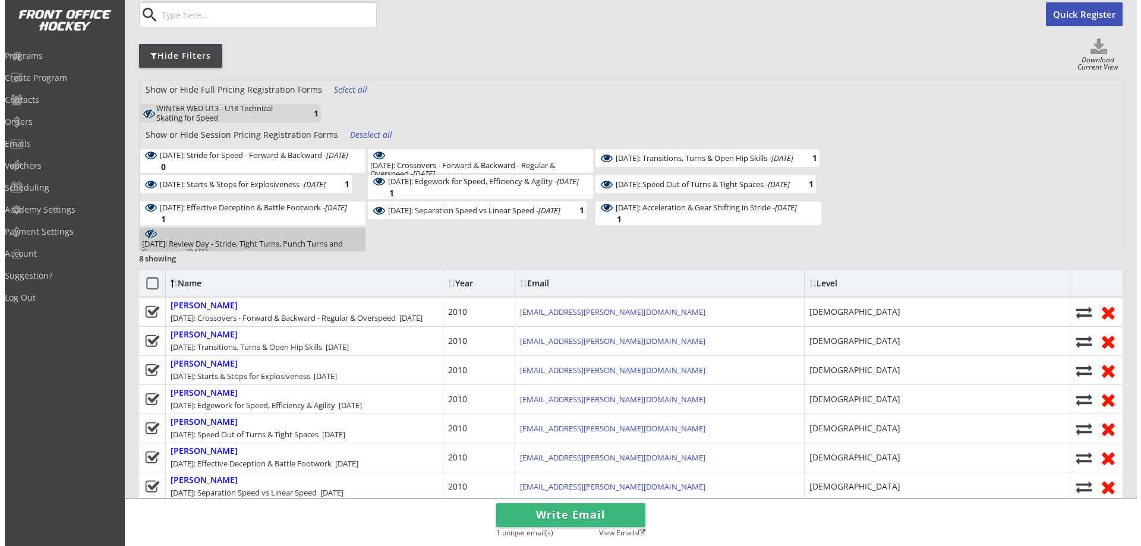
scroll to position [138, 0]
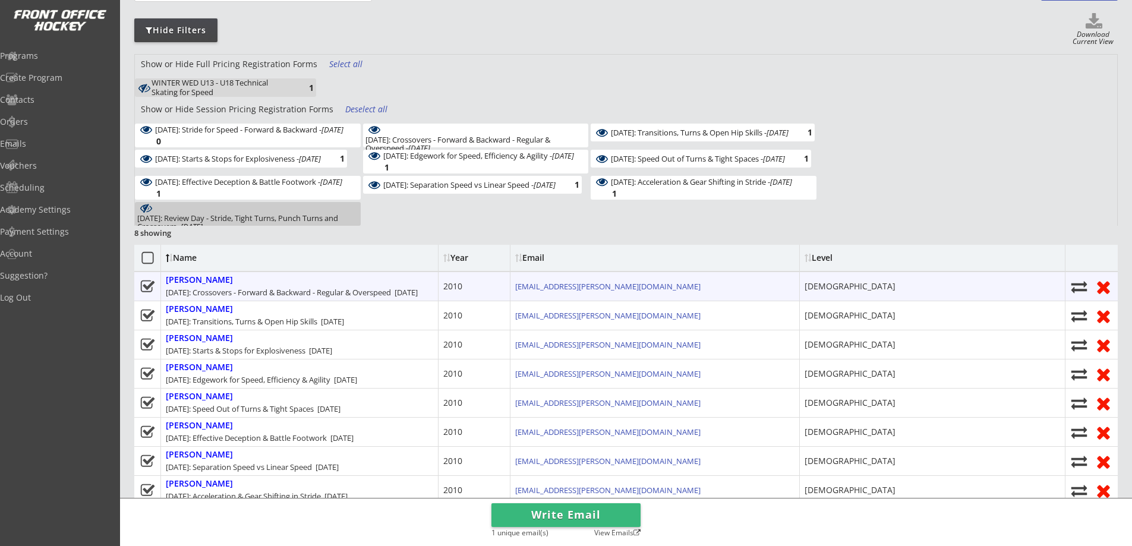
click at [1098, 291] on icon at bounding box center [1103, 287] width 19 height 18
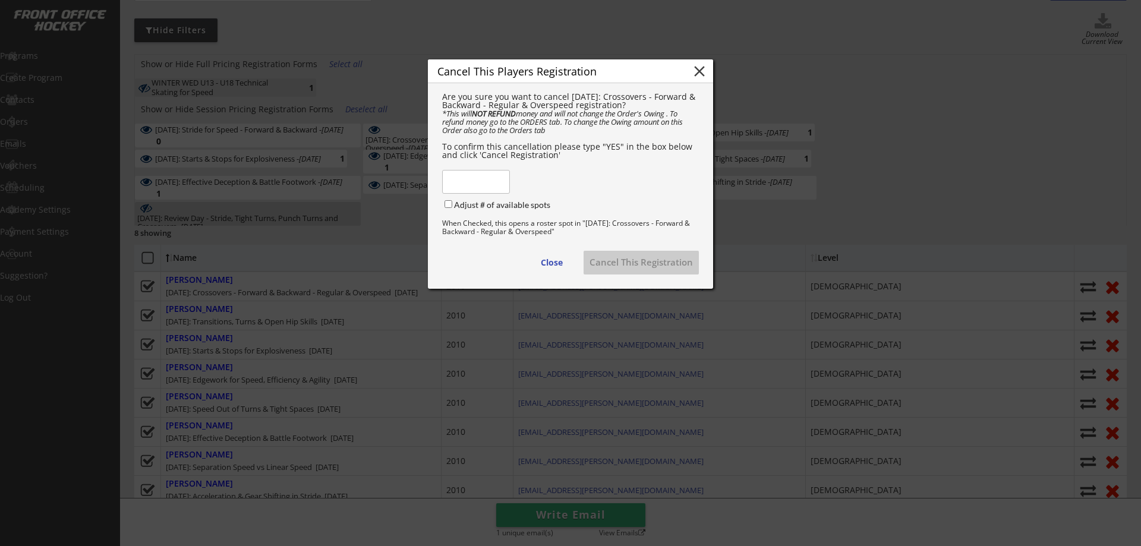
click at [440, 177] on div "Are you sure you want to cancel January 14: Crossovers - Forward & Backward - R…" at bounding box center [570, 178] width 285 height 191
click at [448, 184] on input "input" at bounding box center [476, 182] width 68 height 24
type input "YES"
click at [480, 210] on label "Adjust # of available spots" at bounding box center [502, 205] width 96 height 10
click at [452, 208] on input "Adjust # of available spots" at bounding box center [449, 204] width 8 height 8
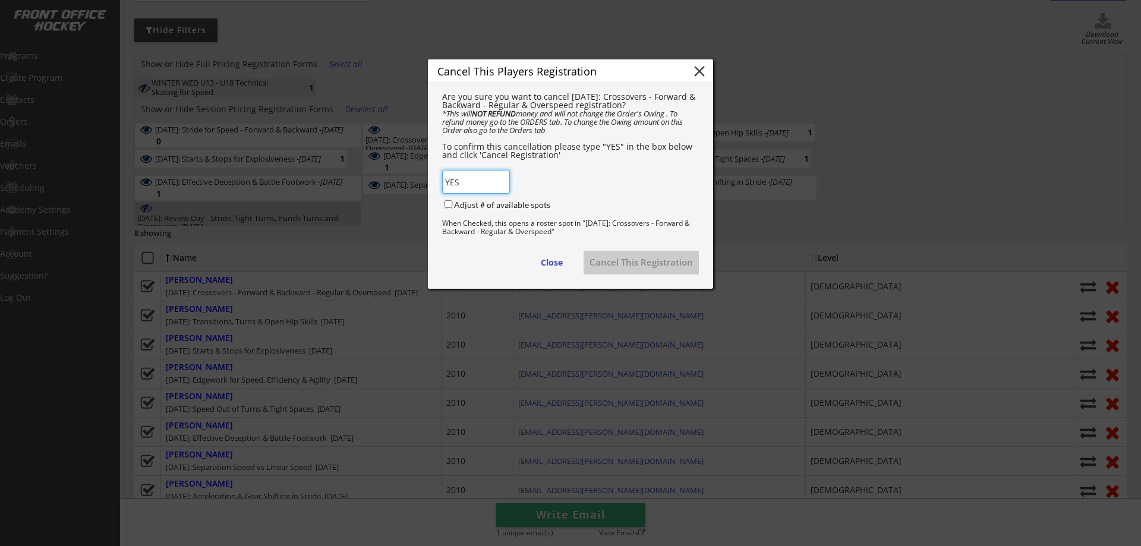
checkbox input "true"
click at [606, 270] on button "Cancel This Registration" at bounding box center [641, 263] width 115 height 24
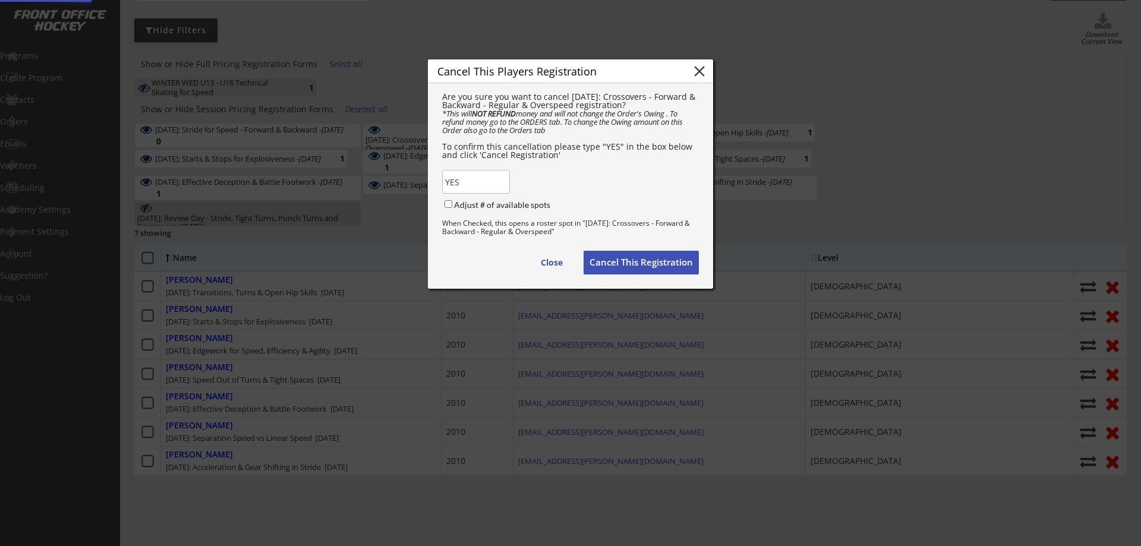
checkbox input "false"
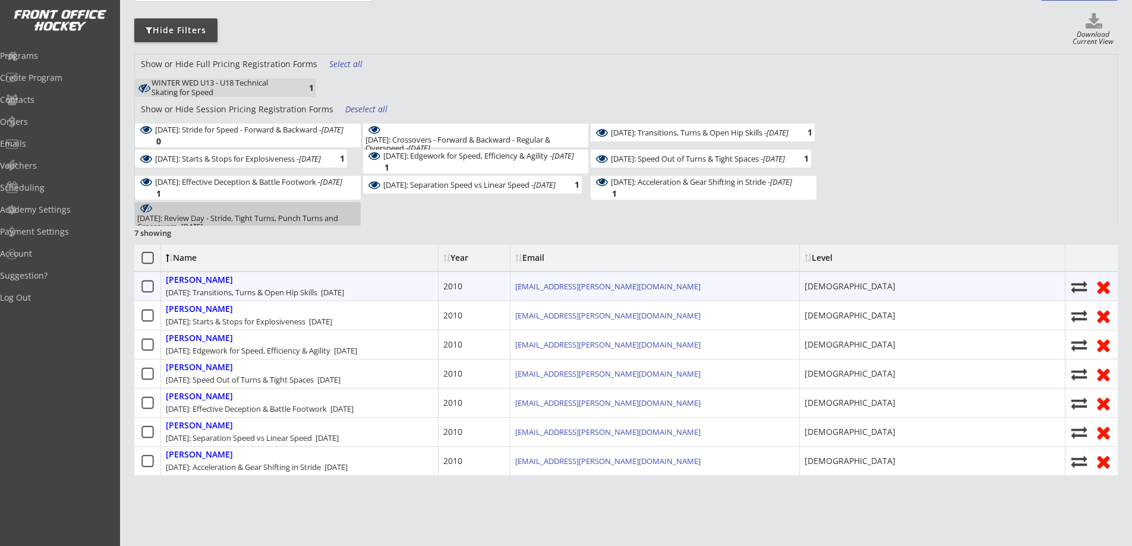
click at [1102, 284] on use at bounding box center [1103, 287] width 12 height 12
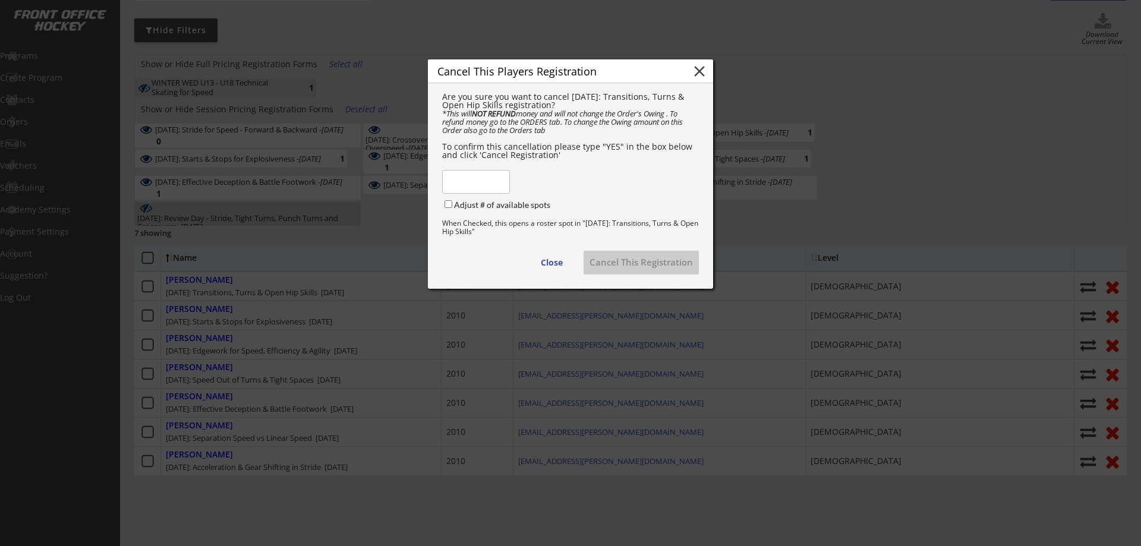
click at [479, 183] on input "input" at bounding box center [476, 182] width 68 height 24
type input "YES"
click at [467, 210] on label "Adjust # of available spots" at bounding box center [502, 205] width 96 height 10
click at [452, 208] on input "Adjust # of available spots" at bounding box center [449, 204] width 8 height 8
checkbox input "true"
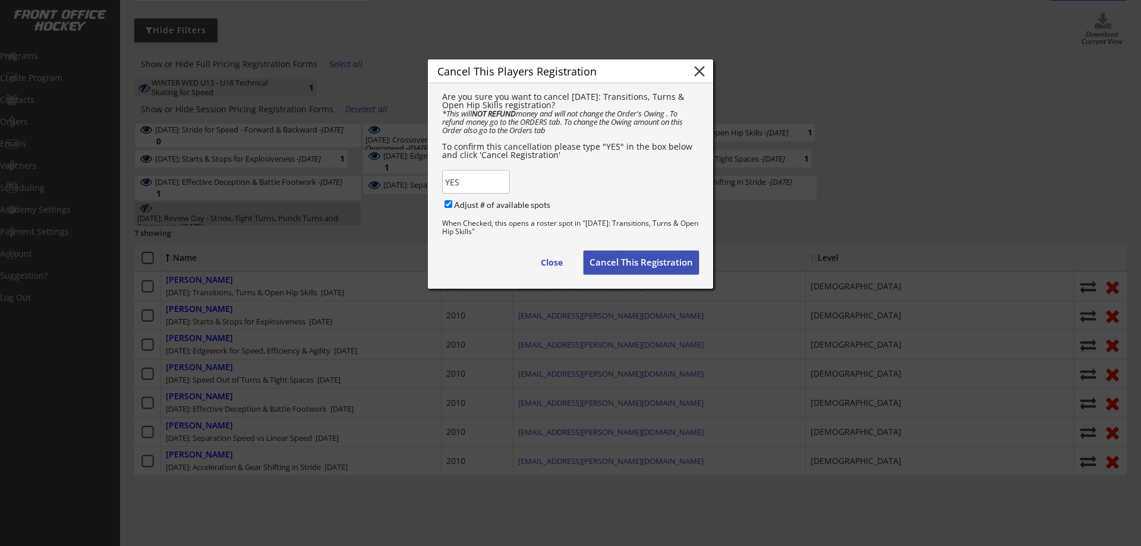
click at [627, 269] on button "Cancel This Registration" at bounding box center [641, 263] width 115 height 24
checkbox input "false"
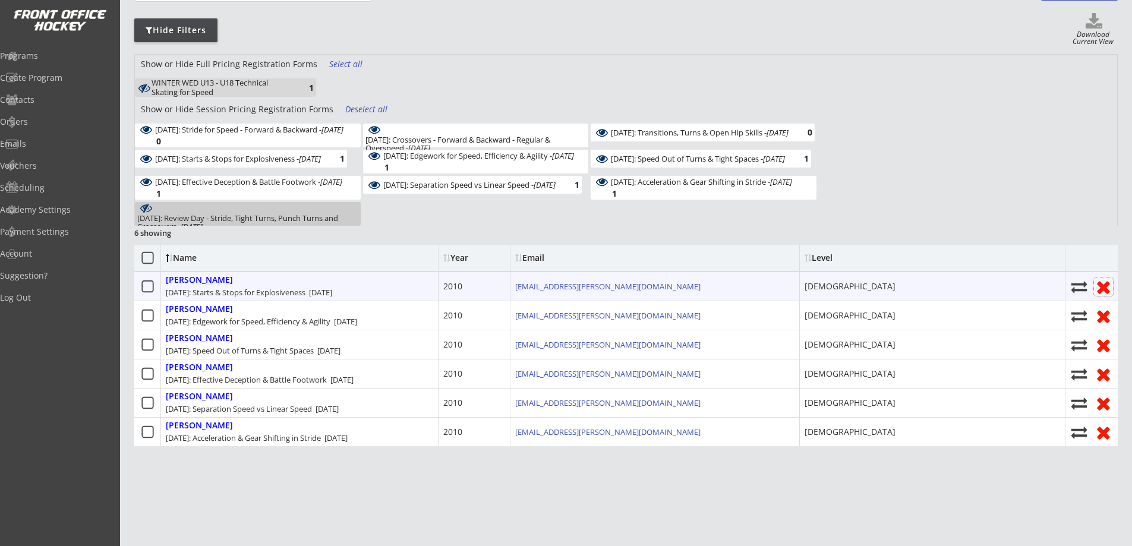
click at [1111, 286] on icon at bounding box center [1103, 287] width 19 height 18
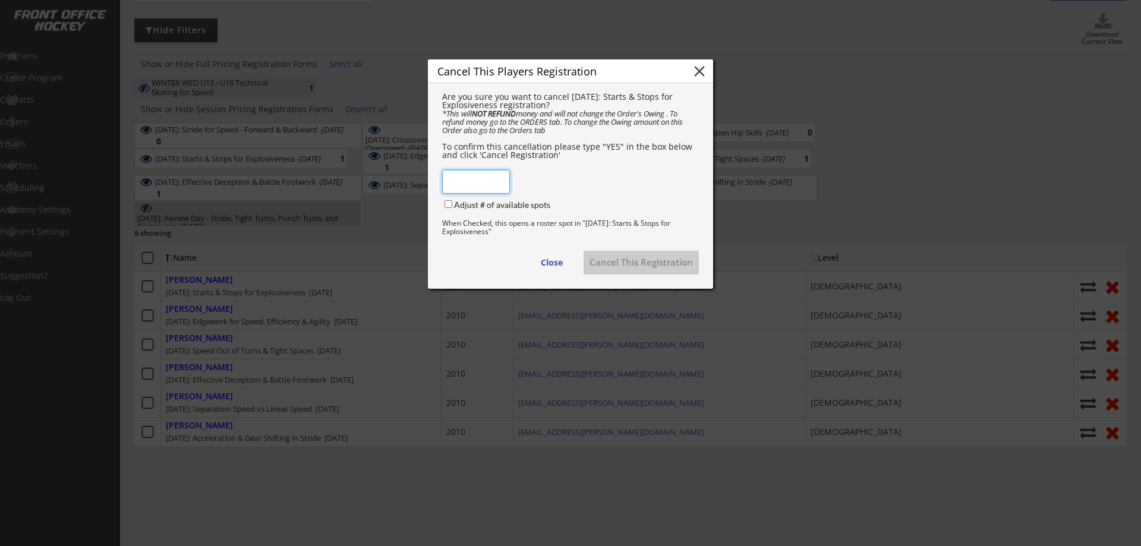
click at [467, 185] on input "input" at bounding box center [476, 182] width 68 height 24
type input "YES"
click at [525, 210] on label "Adjust # of available spots" at bounding box center [502, 205] width 96 height 10
click at [452, 208] on input "Adjust # of available spots" at bounding box center [449, 204] width 8 height 8
checkbox input "true"
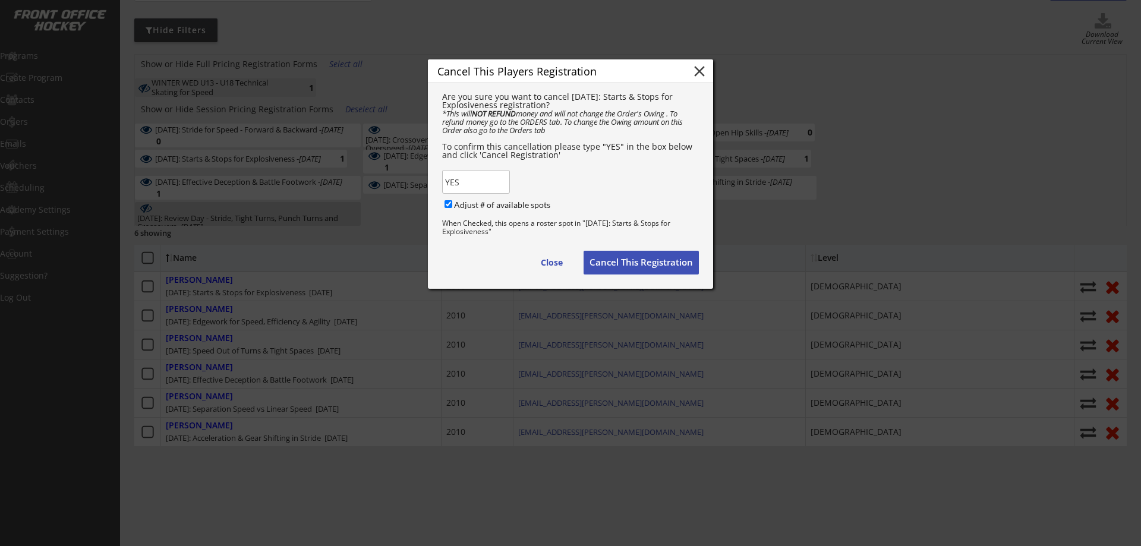
click at [615, 264] on button "Cancel This Registration" at bounding box center [641, 263] width 115 height 24
checkbox input "false"
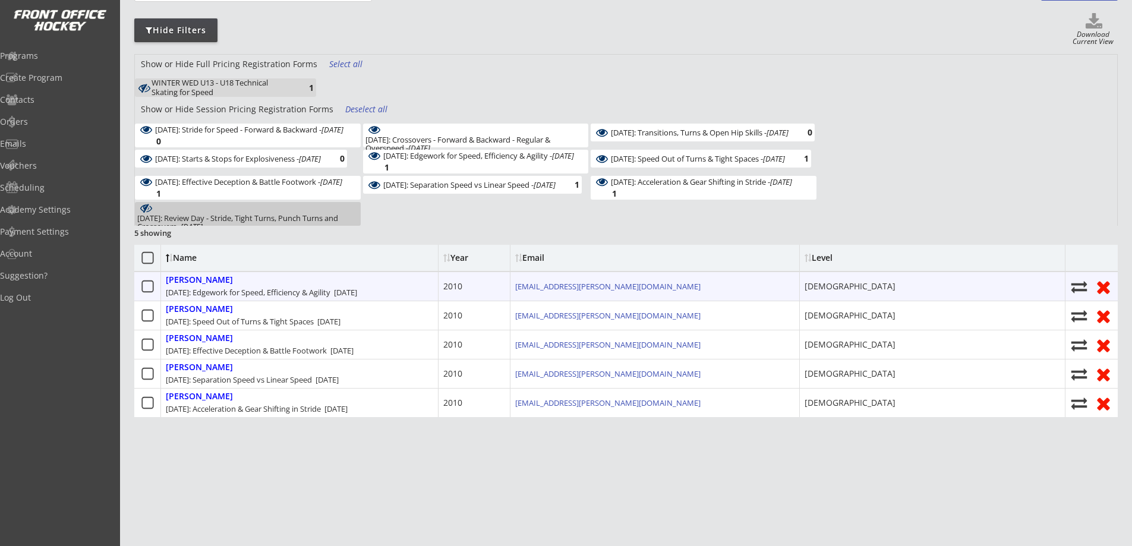
click at [1101, 284] on use at bounding box center [1103, 287] width 12 height 12
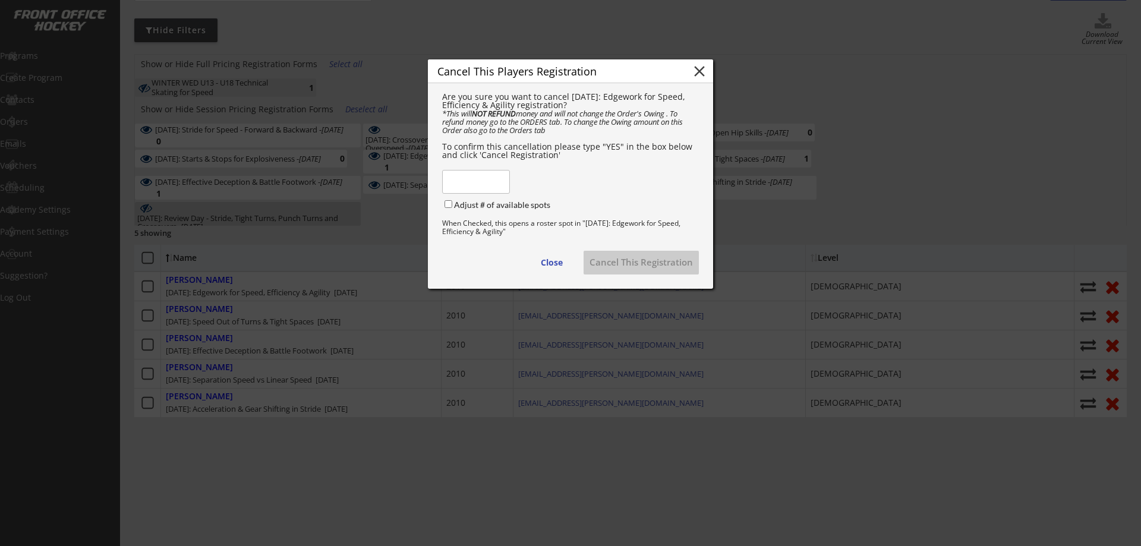
click at [503, 193] on input "input" at bounding box center [476, 182] width 68 height 24
type input "YES"
click at [509, 210] on label "Adjust # of available spots" at bounding box center [502, 205] width 96 height 10
click at [452, 208] on input "Adjust # of available spots" at bounding box center [449, 204] width 8 height 8
checkbox input "true"
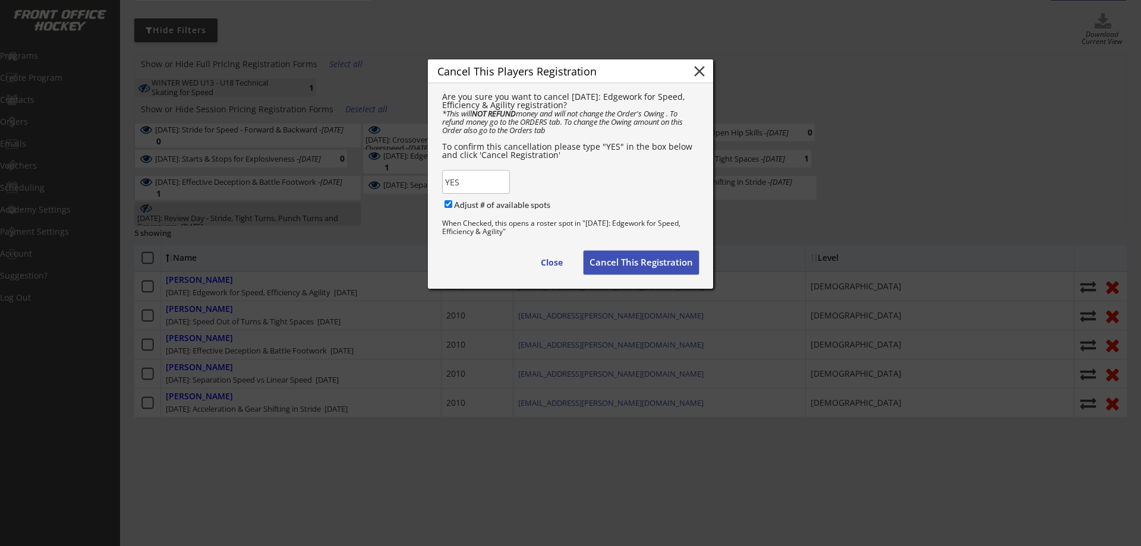
click at [626, 275] on button "Cancel This Registration" at bounding box center [641, 263] width 115 height 24
checkbox input "false"
click at [628, 267] on button "Cancel This Registration" at bounding box center [636, 263] width 115 height 24
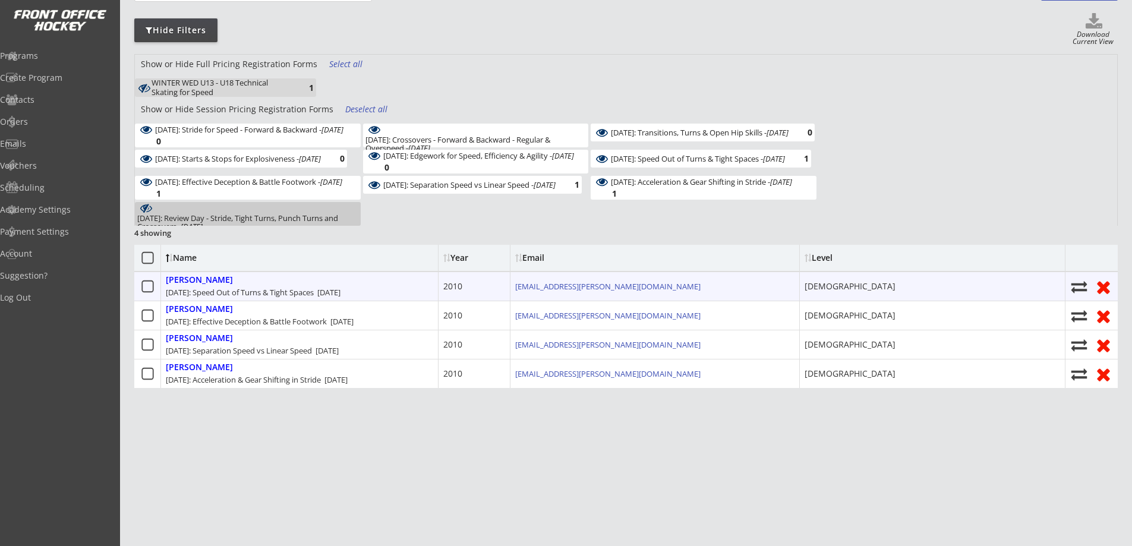
click at [1103, 286] on use at bounding box center [1103, 287] width 12 height 12
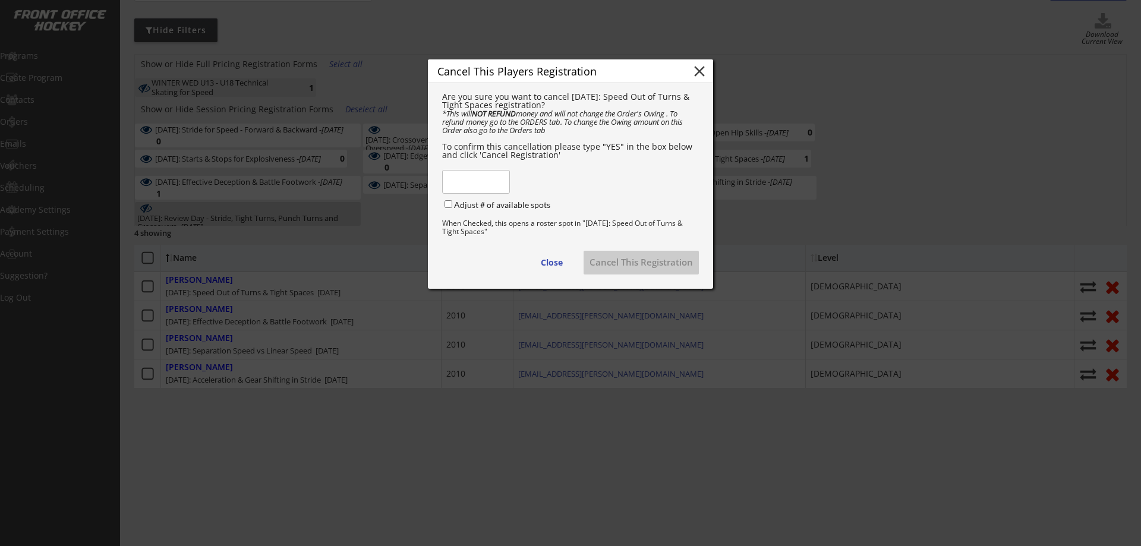
click at [481, 194] on input "input" at bounding box center [476, 182] width 68 height 24
type input "YES"
click at [516, 208] on label "Adjust # of available spots" at bounding box center [502, 205] width 96 height 10
click at [452, 208] on input "Adjust # of available spots" at bounding box center [449, 204] width 8 height 8
checkbox input "true"
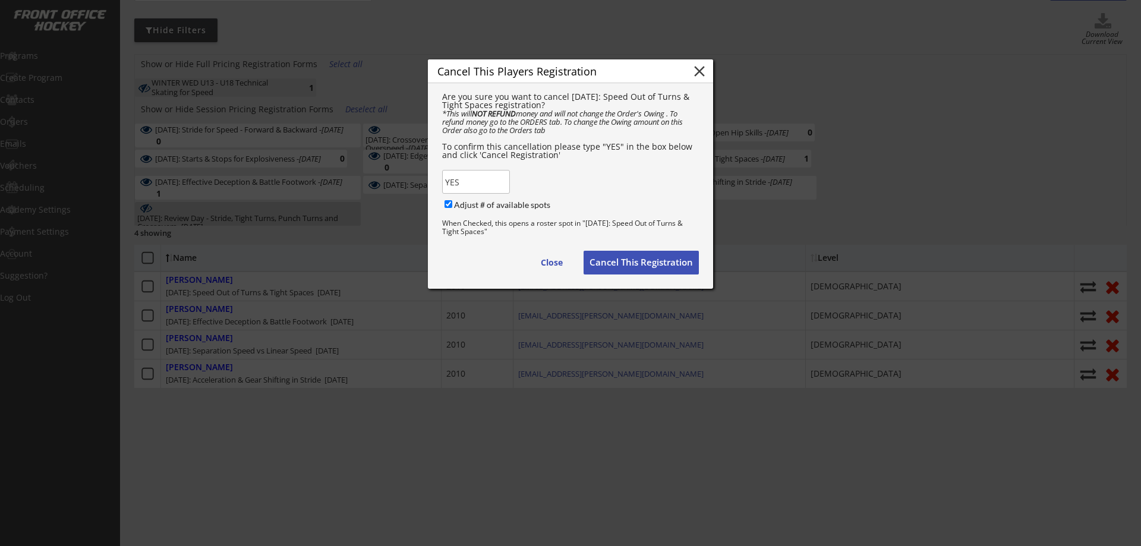
click at [631, 275] on button "Cancel This Registration" at bounding box center [641, 263] width 115 height 24
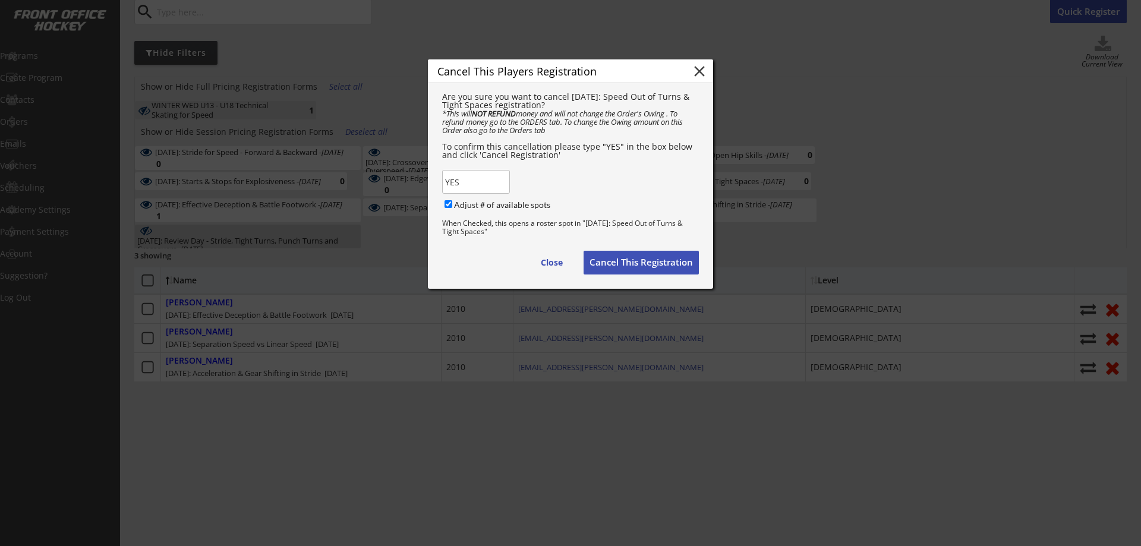
checkbox input "false"
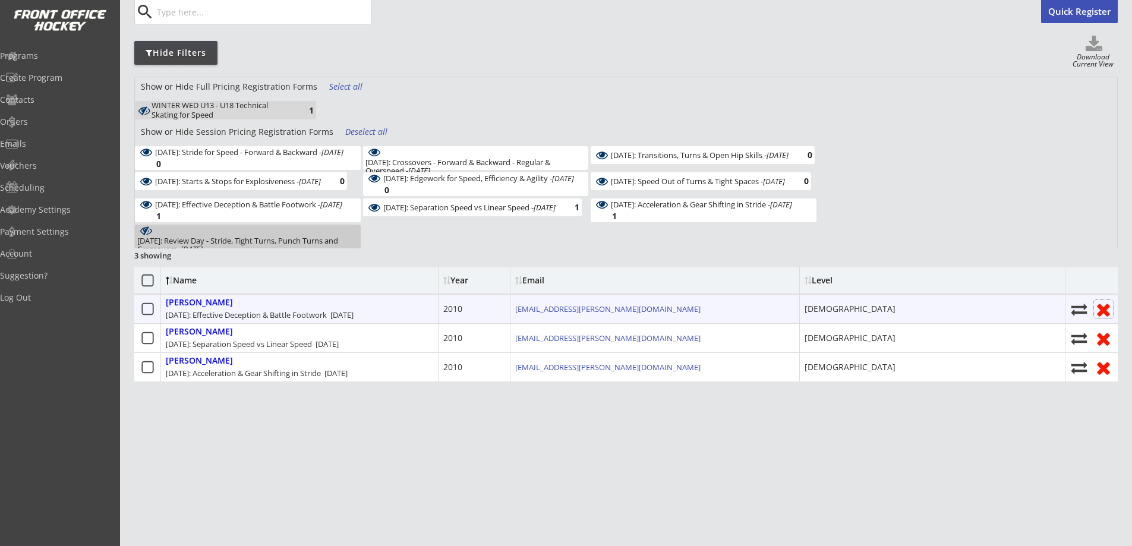
click at [1104, 305] on icon at bounding box center [1103, 309] width 19 height 18
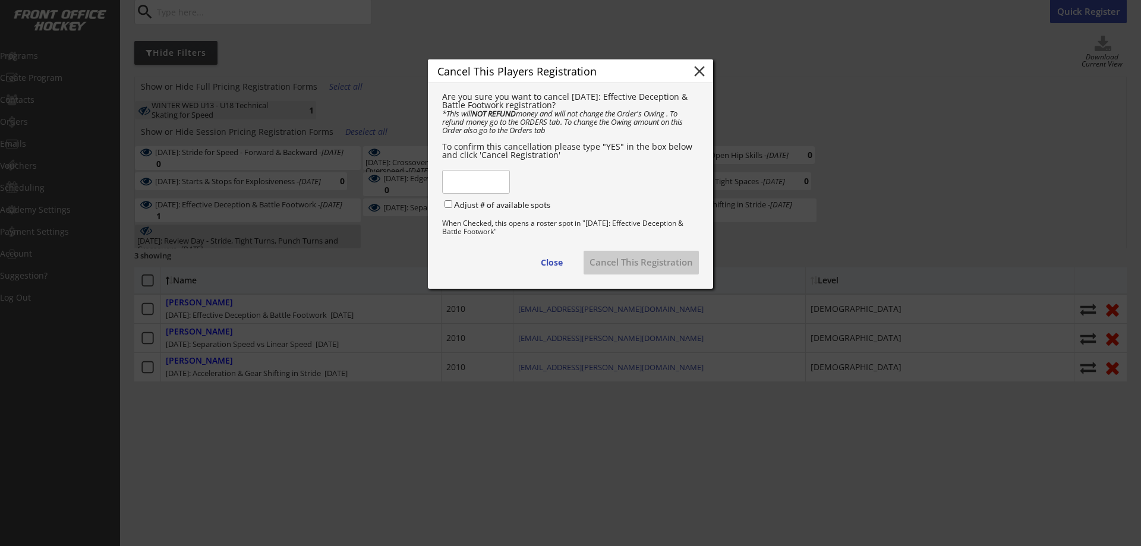
click at [489, 190] on input "input" at bounding box center [476, 182] width 68 height 24
type input "YES"
click at [492, 206] on div "Are you sure you want to cancel February 18: Effective Deception & Battle Footw…" at bounding box center [570, 178] width 285 height 191
click at [496, 210] on label "Adjust # of available spots" at bounding box center [502, 205] width 96 height 10
click at [452, 208] on input "Adjust # of available spots" at bounding box center [449, 204] width 8 height 8
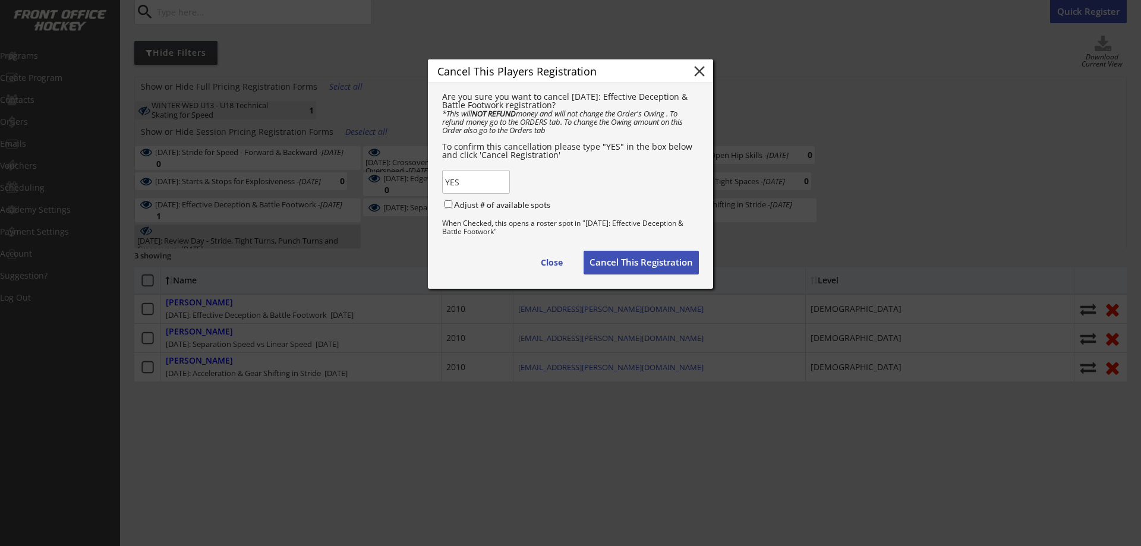
checkbox input "true"
drag, startPoint x: 611, startPoint y: 263, endPoint x: 629, endPoint y: 263, distance: 17.8
click at [611, 263] on button "Cancel This Registration" at bounding box center [641, 263] width 115 height 24
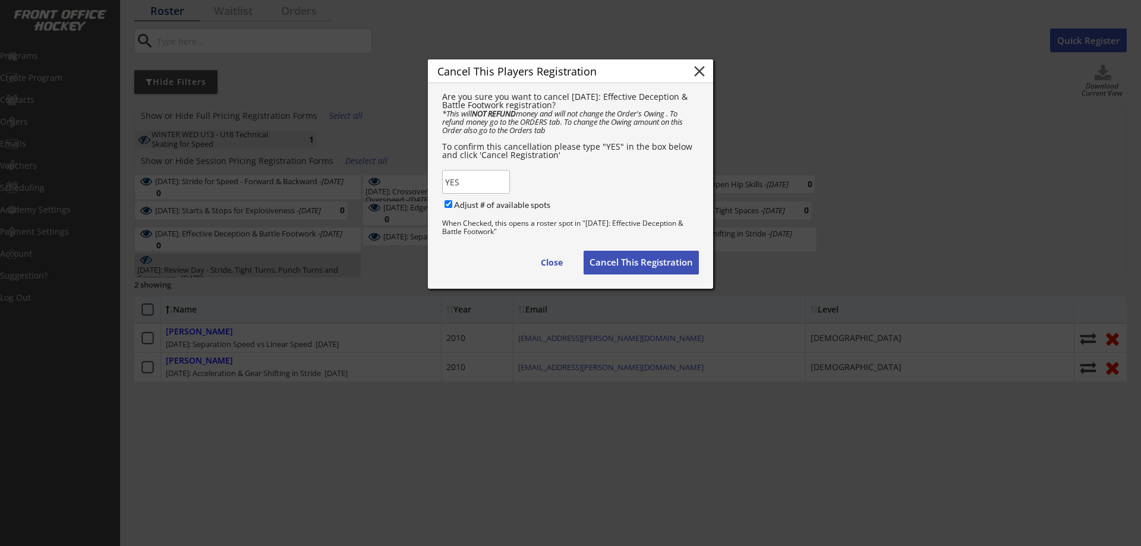
checkbox input "false"
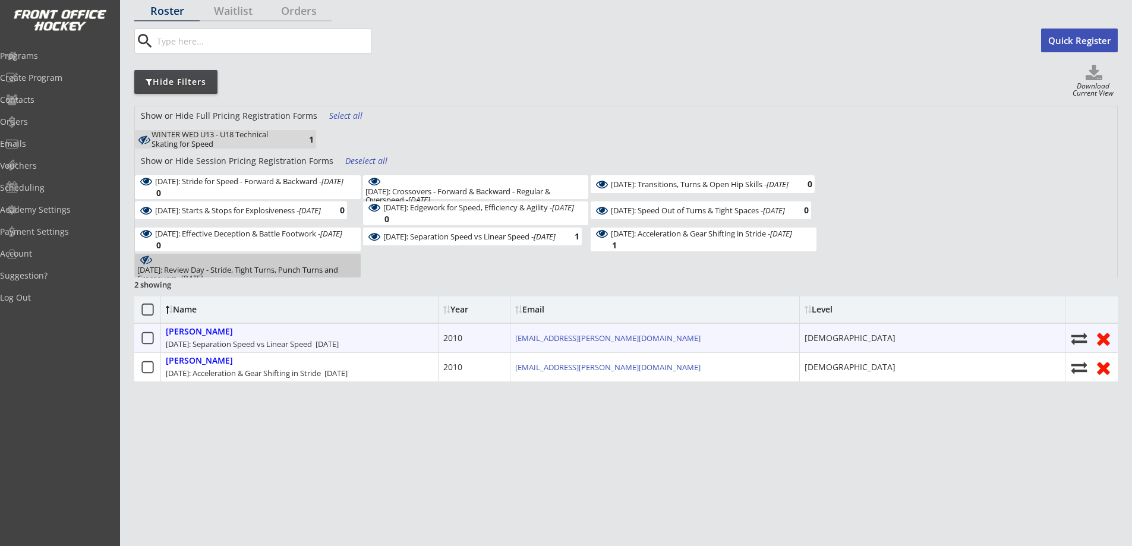
click at [1106, 339] on use at bounding box center [1103, 339] width 12 height 12
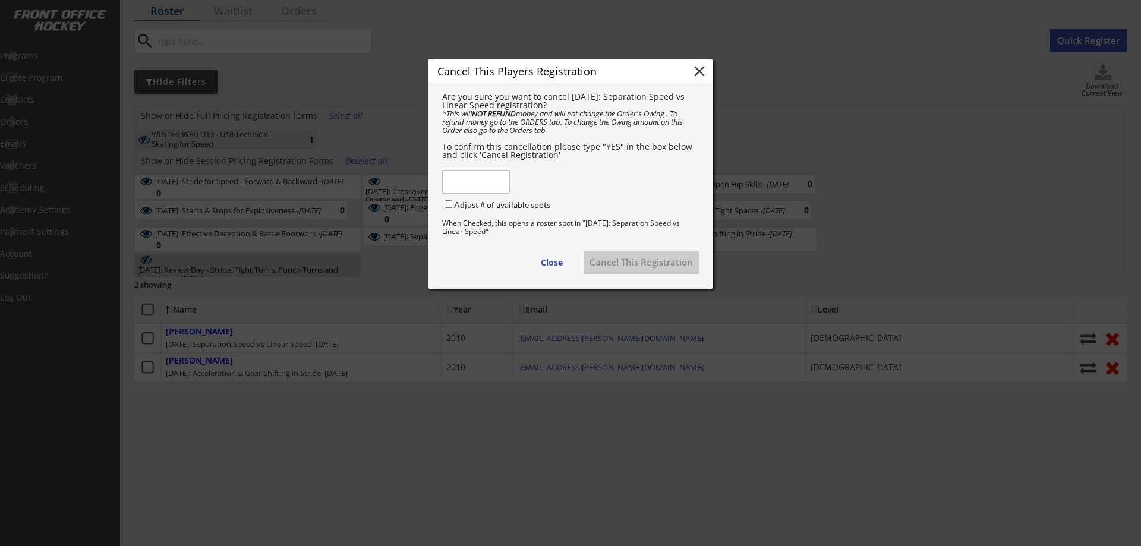
click at [484, 186] on input "input" at bounding box center [476, 182] width 68 height 24
type input "YES"
click at [460, 207] on label "Adjust # of available spots" at bounding box center [502, 205] width 96 height 10
click at [452, 207] on input "Adjust # of available spots" at bounding box center [449, 204] width 8 height 8
checkbox input "true"
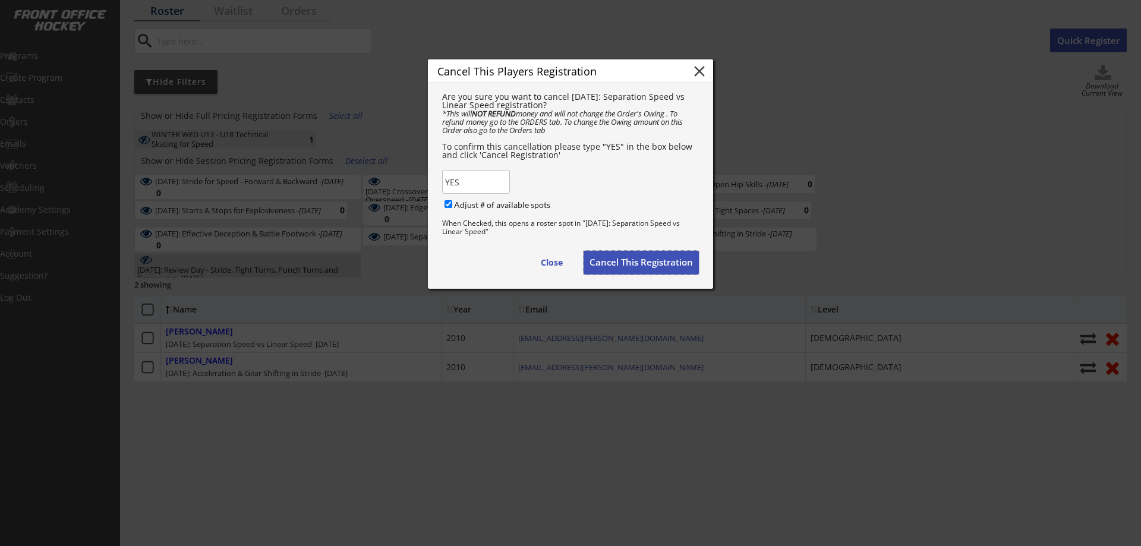
click at [606, 264] on button "Cancel This Registration" at bounding box center [641, 263] width 115 height 24
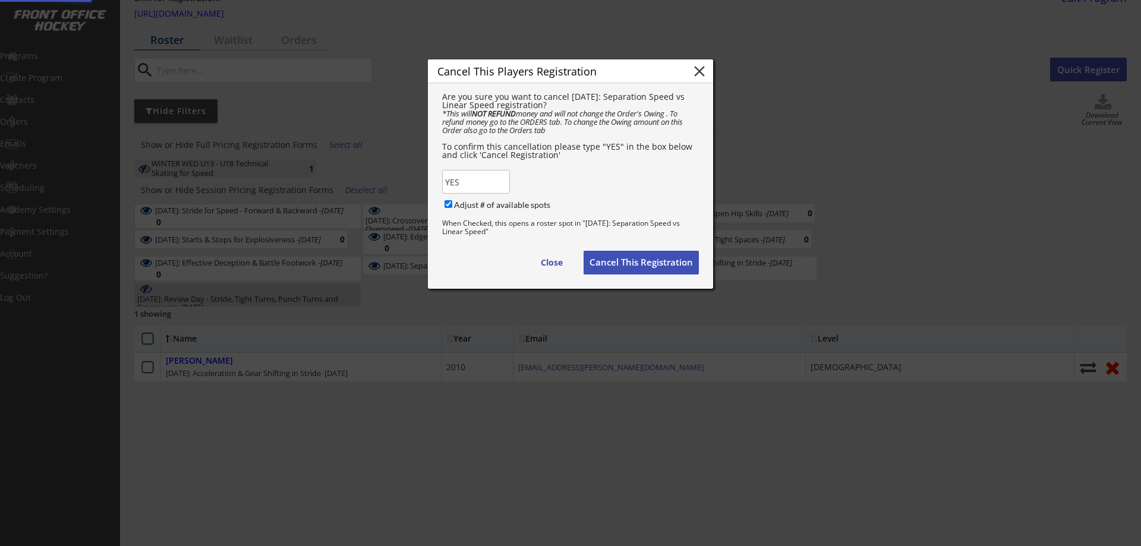
checkbox input "false"
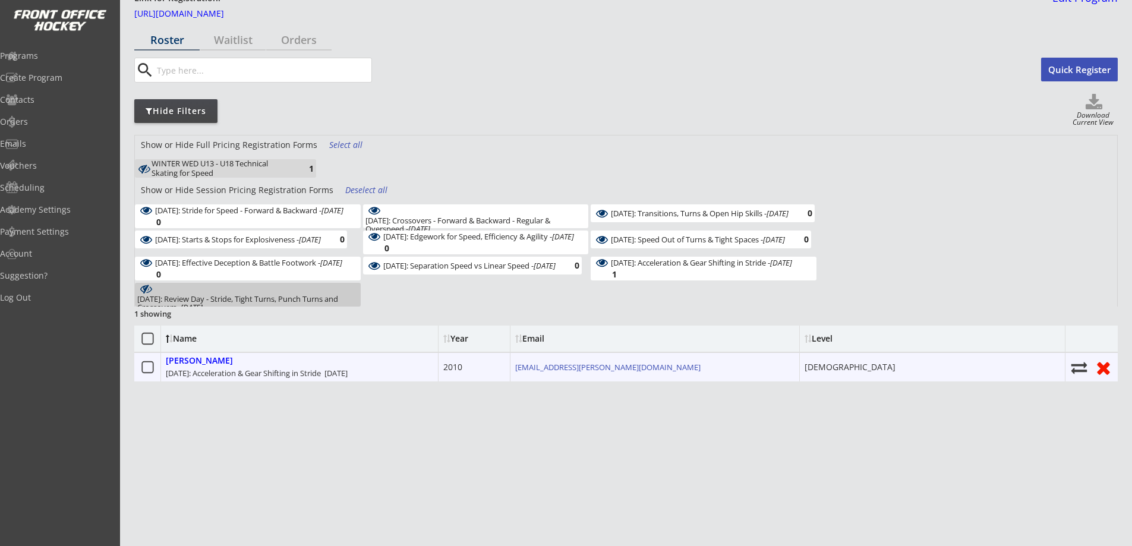
click at [1097, 359] on icon at bounding box center [1103, 367] width 19 height 18
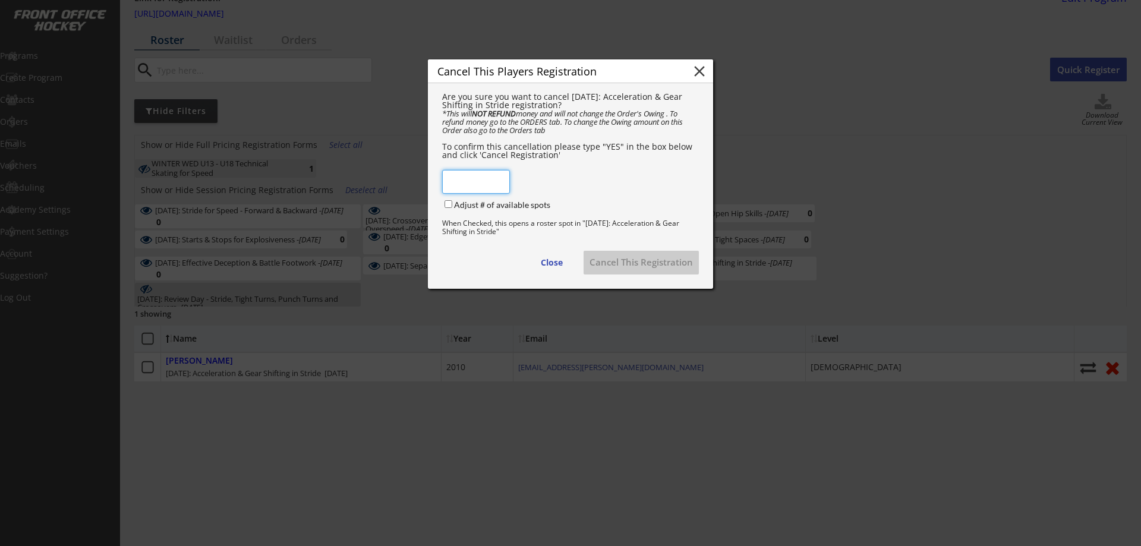
click at [481, 188] on input "input" at bounding box center [476, 182] width 68 height 24
type input "YES"
click at [500, 206] on div "Adjust # of available spots" at bounding box center [520, 207] width 157 height 16
click at [526, 210] on label "Adjust # of available spots" at bounding box center [502, 205] width 96 height 10
click at [452, 208] on input "Adjust # of available spots" at bounding box center [449, 204] width 8 height 8
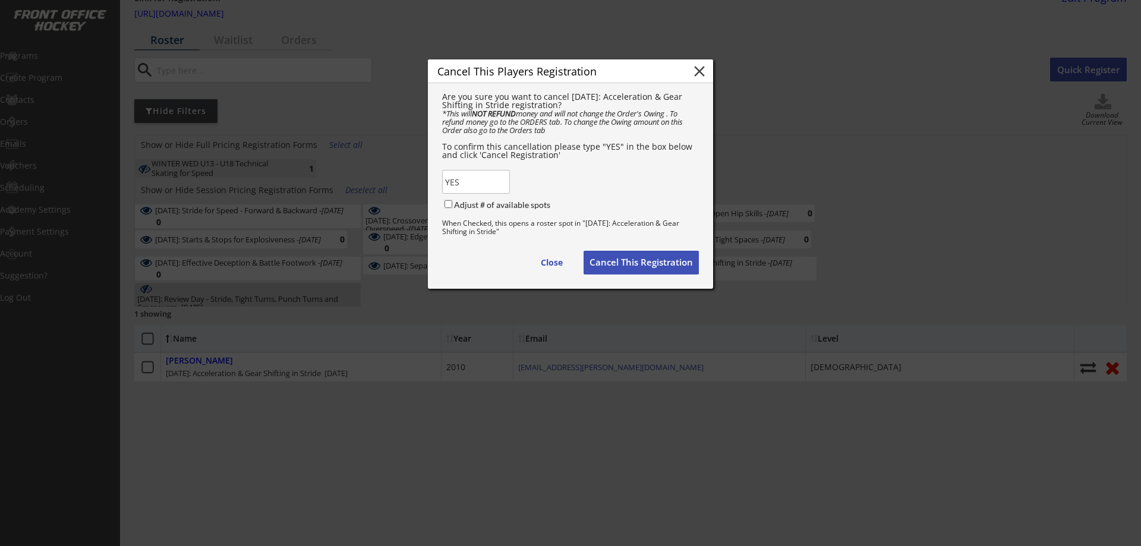
checkbox input "true"
click at [610, 270] on button "Cancel This Registration" at bounding box center [641, 263] width 115 height 24
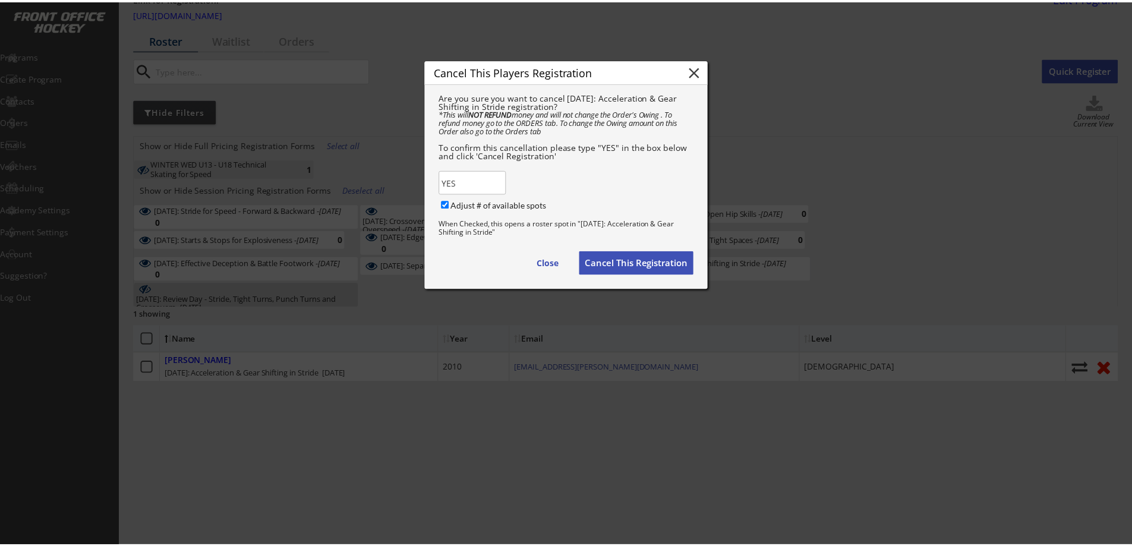
scroll to position [49, 0]
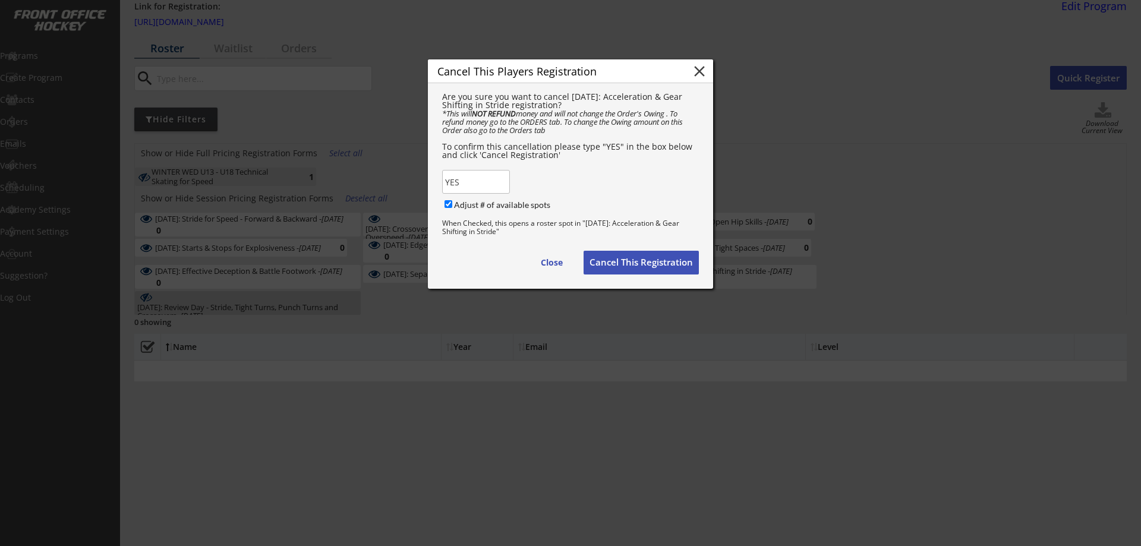
checkbox input "false"
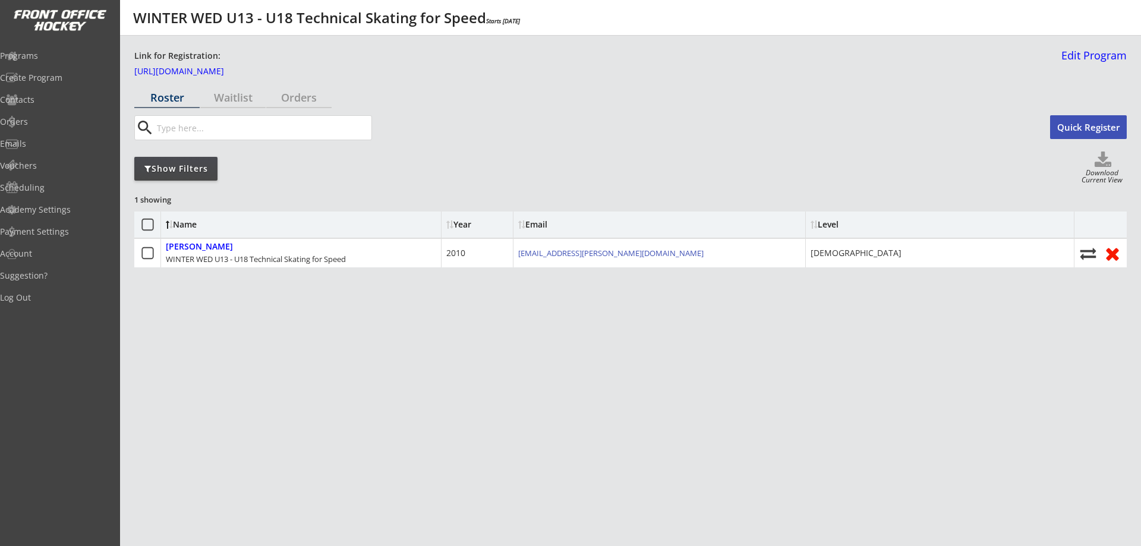
click at [184, 165] on div "Show Filters" at bounding box center [175, 169] width 83 height 12
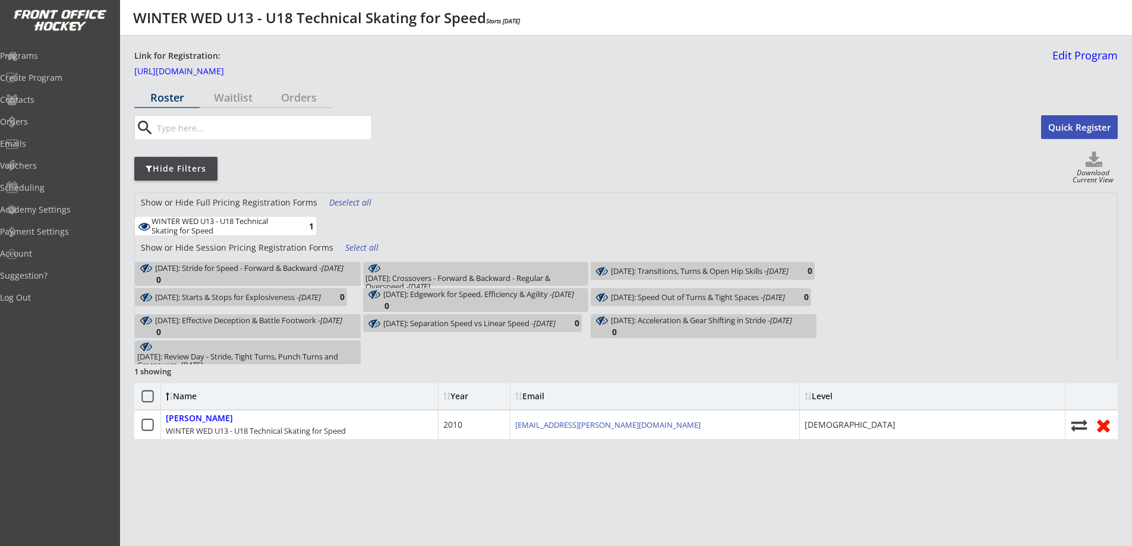
click at [349, 245] on div "Select all" at bounding box center [367, 248] width 44 height 12
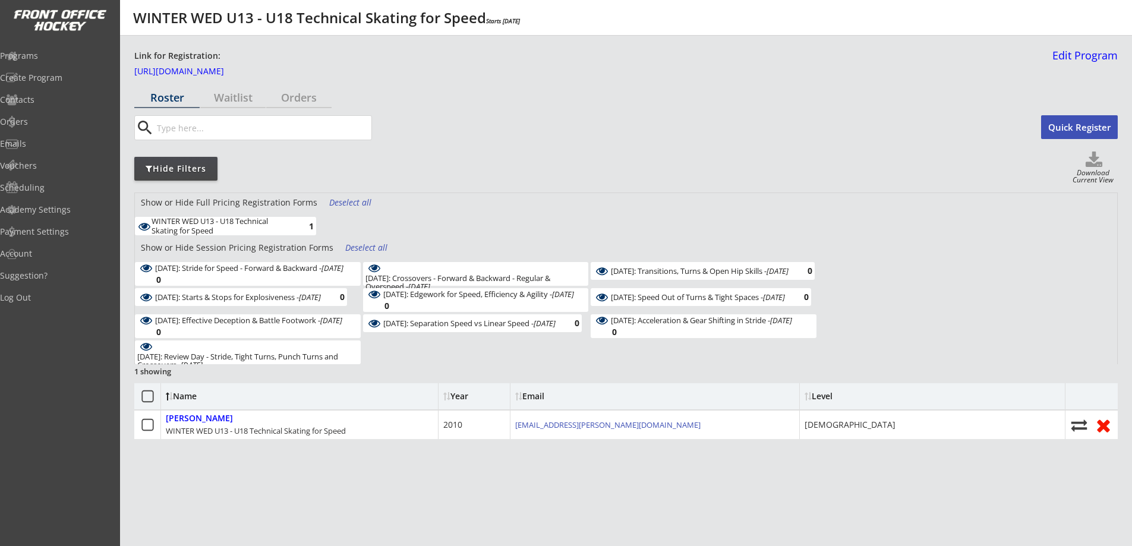
click at [324, 273] on em "[DATE]" at bounding box center [333, 268] width 22 height 11
click at [306, 223] on div "1" at bounding box center [302, 226] width 24 height 9
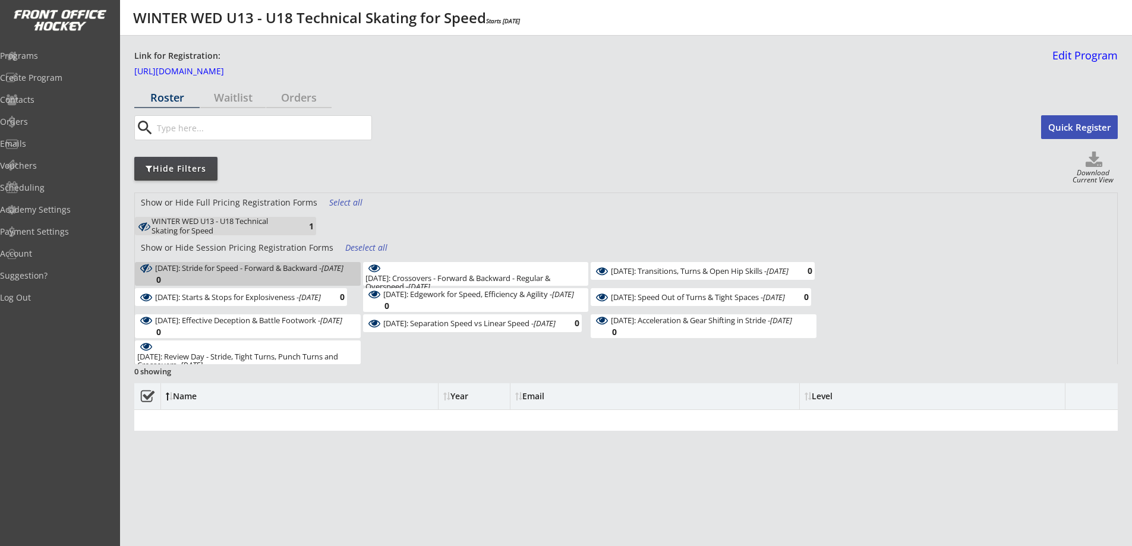
click at [332, 273] on em "[DATE]" at bounding box center [333, 268] width 22 height 11
click at [400, 266] on div "[DATE]: Crossovers - Forward & Backward - Regular & Overspeed - [DATE] 0" at bounding box center [476, 274] width 226 height 24
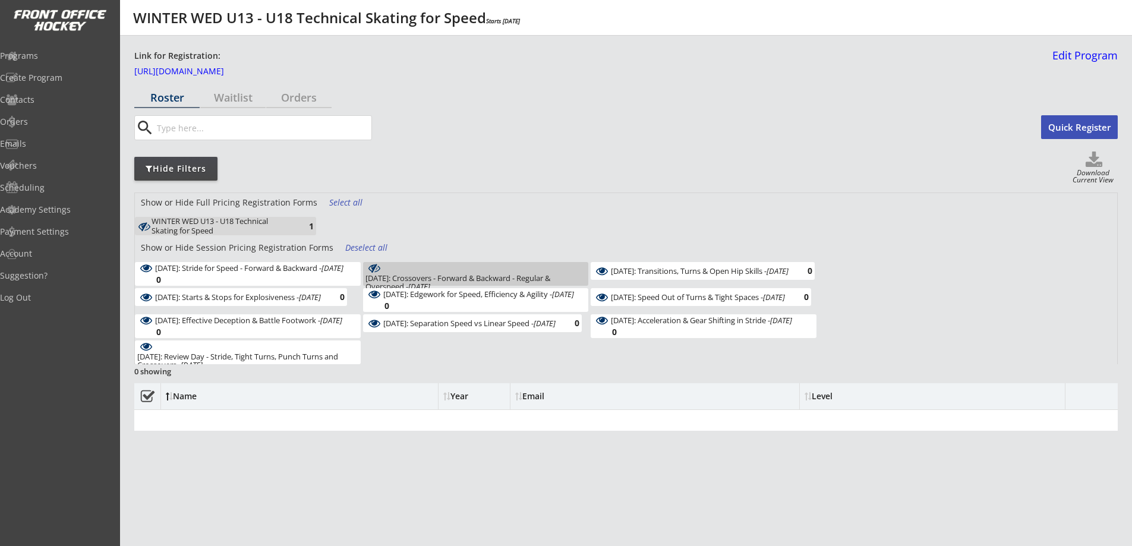
click at [627, 273] on div "[DATE]: Transitions, Turns & Open Hip Skills - [DATE]" at bounding box center [700, 271] width 178 height 8
click at [370, 244] on div "Deselect all" at bounding box center [367, 248] width 44 height 12
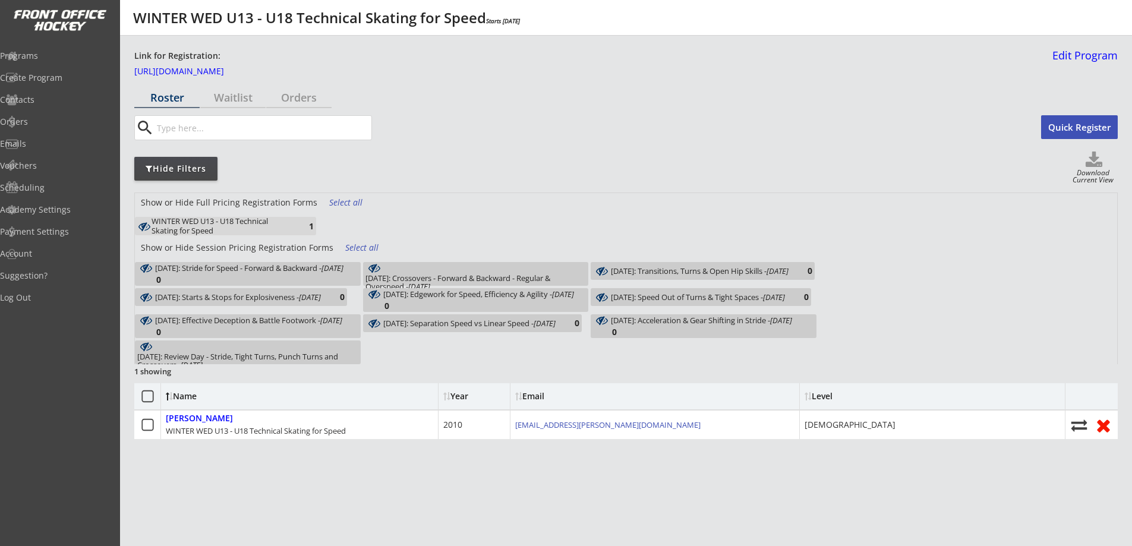
click at [370, 244] on div "Select all" at bounding box center [367, 248] width 44 height 12
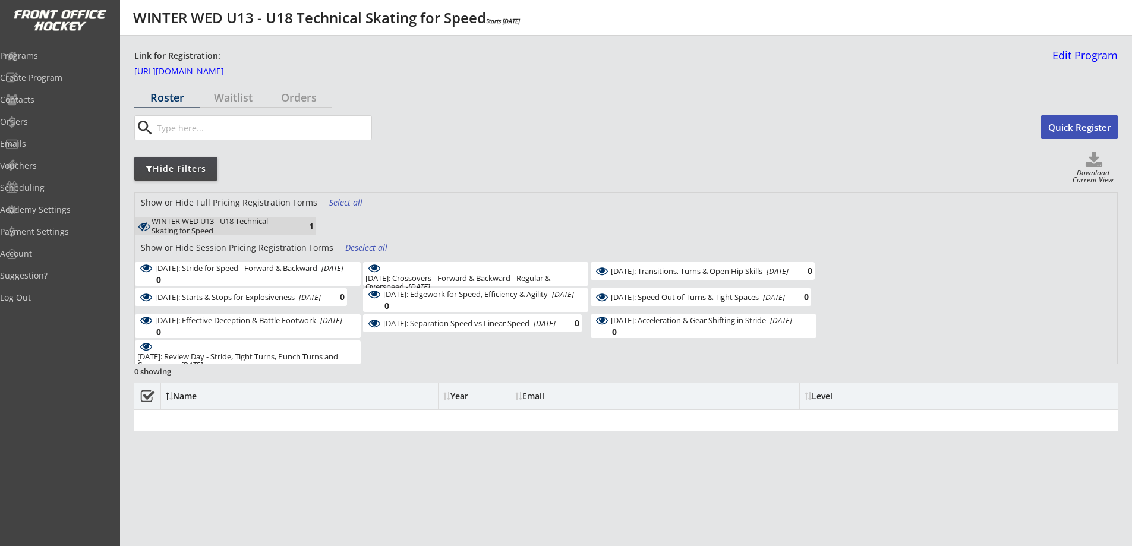
click at [369, 244] on div "Deselect all" at bounding box center [367, 248] width 44 height 12
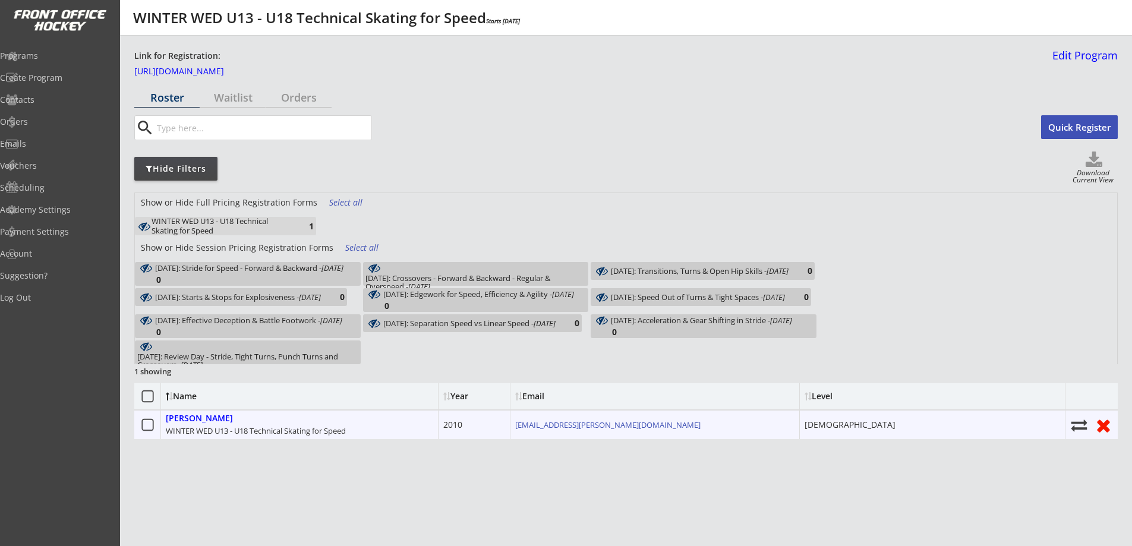
click at [338, 419] on div "Carney, Rhett WINTER WED U13 - U18 Technical Skating for Speed" at bounding box center [300, 425] width 278 height 29
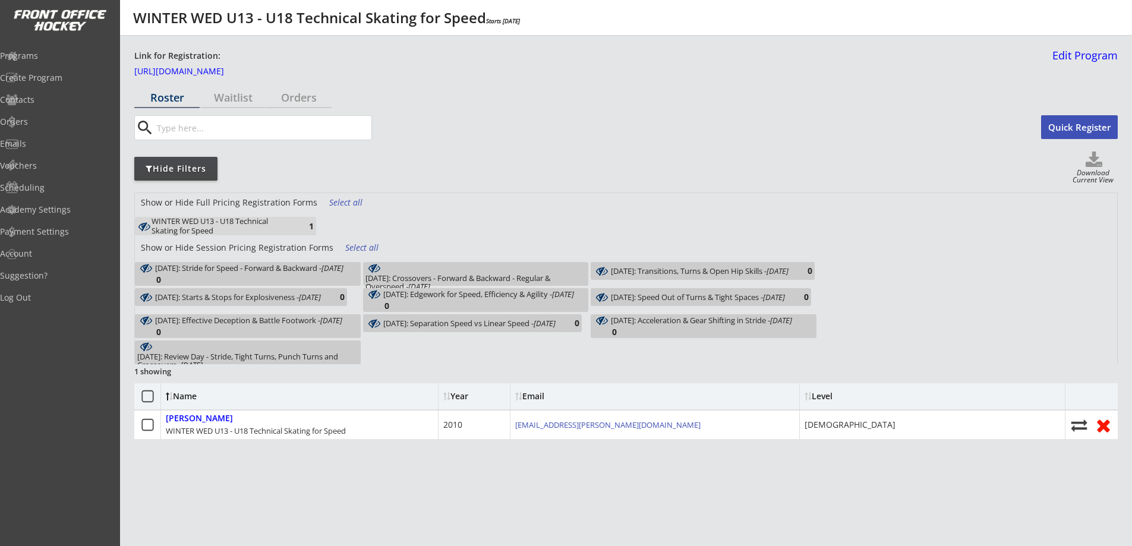
click at [310, 227] on div "1" at bounding box center [302, 226] width 24 height 9
click at [326, 273] on em "Jan 7, 2026" at bounding box center [333, 268] width 22 height 11
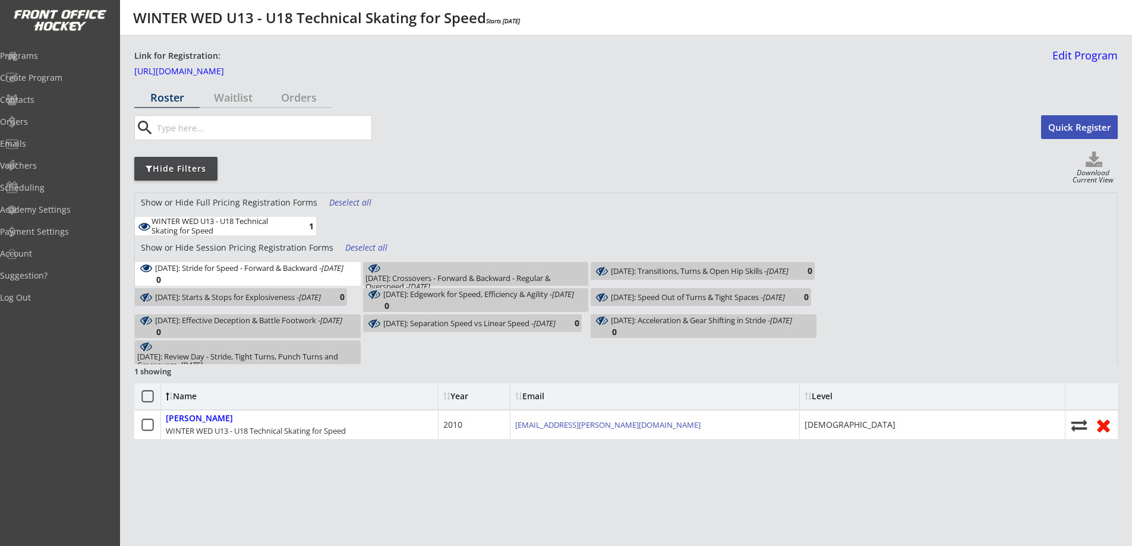
click at [306, 228] on div "1" at bounding box center [302, 226] width 24 height 9
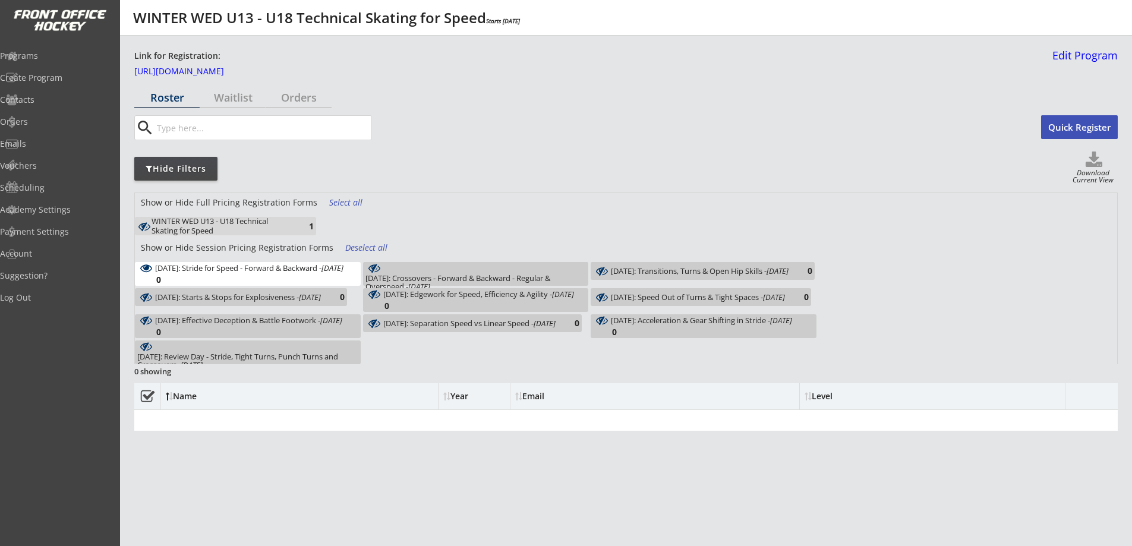
click at [308, 270] on div "January 7: Stride for Speed - Forward & Backward - Jan 7, 2026 0" at bounding box center [248, 274] width 226 height 24
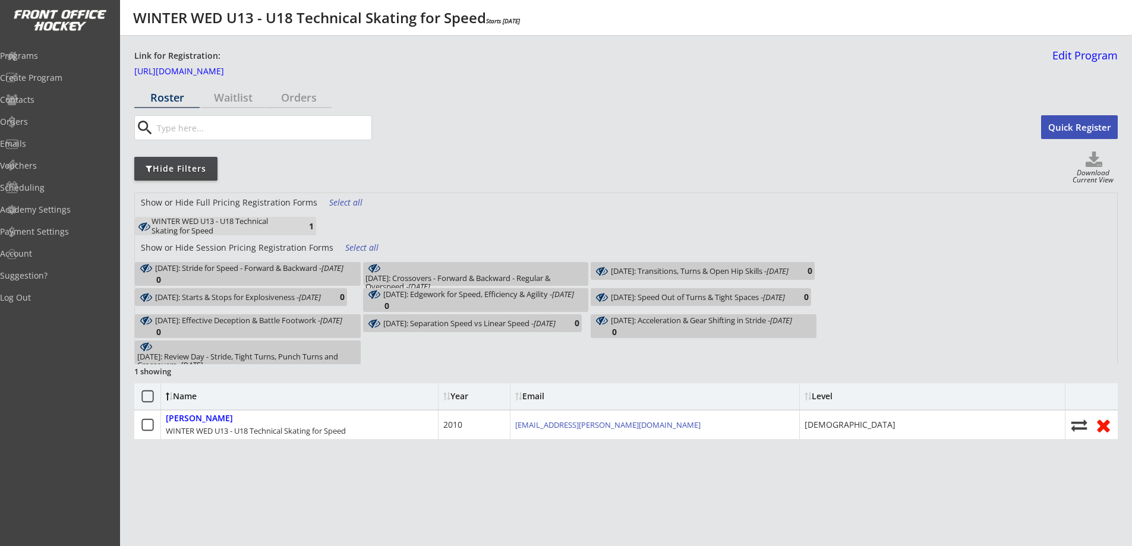
click at [308, 270] on div "January 7: Stride for Speed - Forward & Backward - Jan 7, 2026 0" at bounding box center [248, 274] width 226 height 24
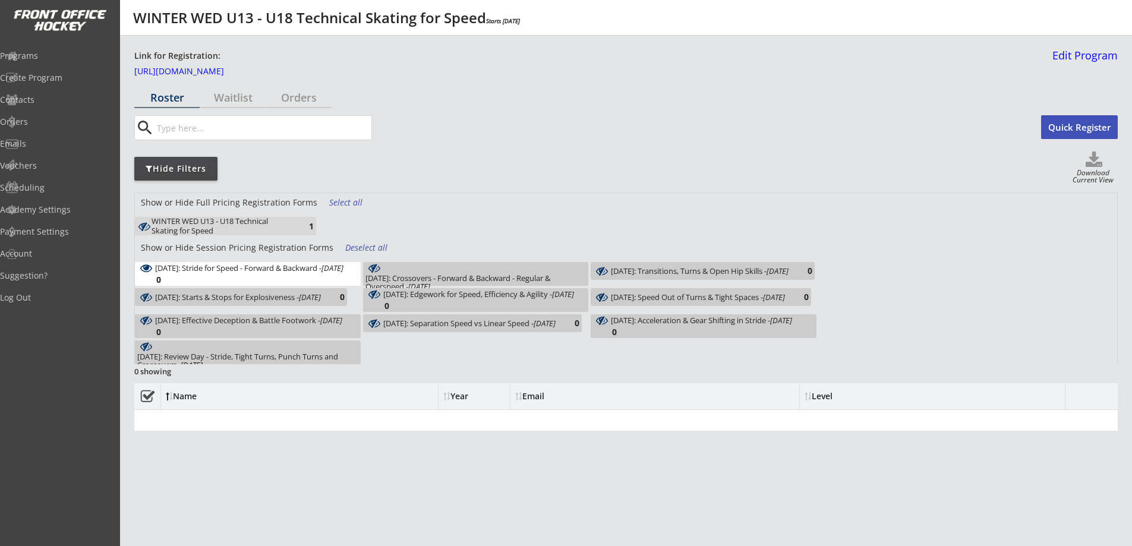
click at [407, 275] on div "January 14: Crossovers - Forward & Backward - Regular & Overspeed - Jan 14, 2026" at bounding box center [476, 282] width 221 height 17
click at [618, 274] on div "January 21: Transitions, Turns & Open Hip Skills - Jan 21, 2026" at bounding box center [700, 271] width 178 height 8
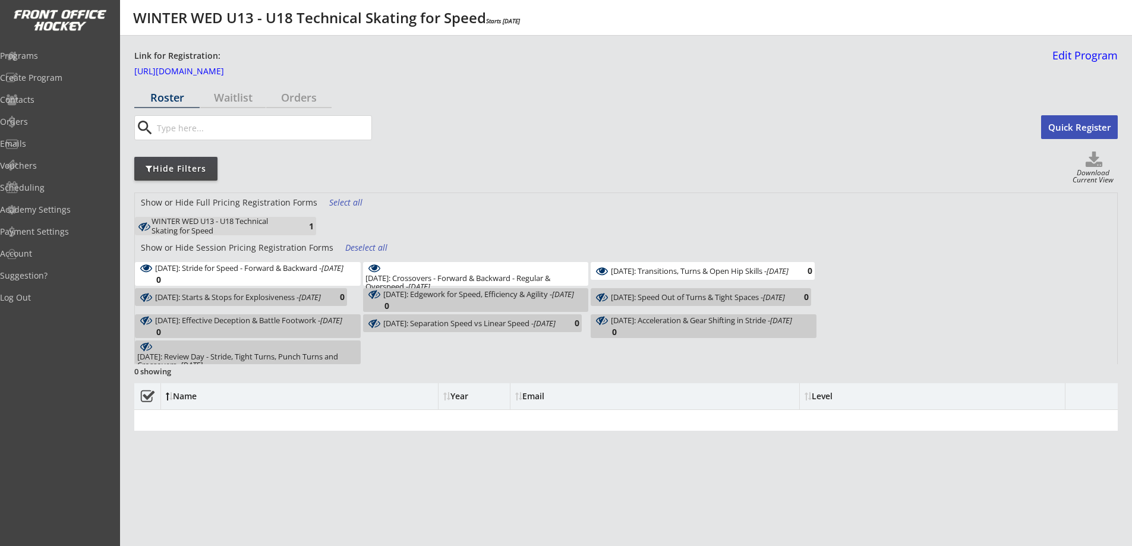
click at [618, 298] on div "February 11: Speed Out of Turns & Tight Spaces - Feb 11, 2026 0" at bounding box center [701, 297] width 221 height 18
click at [615, 325] on div "March 4: Acceleration & Gear Shifting in Stride - Mar 4, 2026 0" at bounding box center [704, 326] width 226 height 24
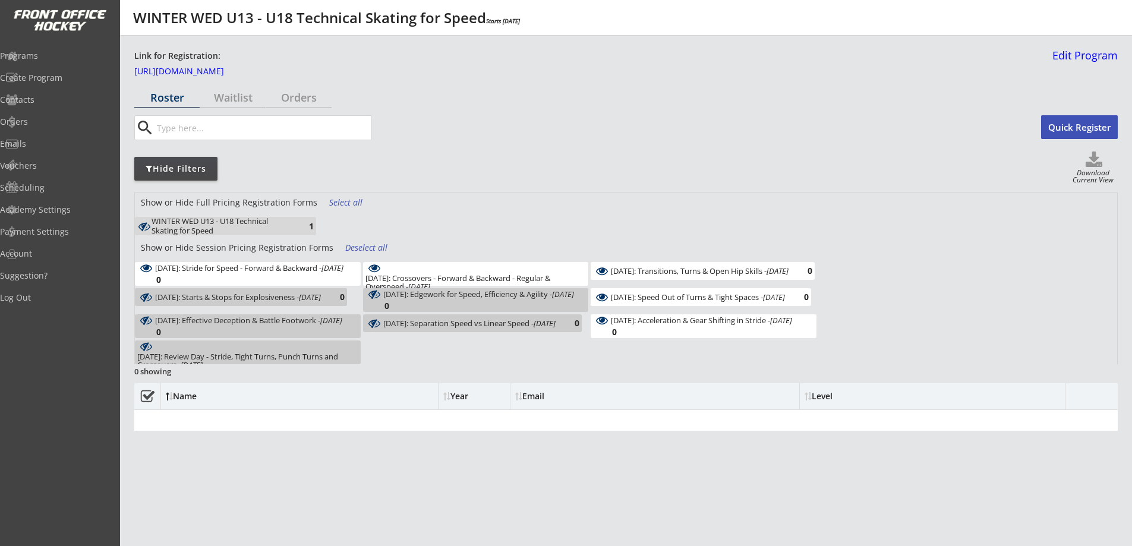
click at [552, 326] on em "Feb 25, 2026" at bounding box center [545, 323] width 22 height 11
click at [546, 291] on div "February 4: Edgework for Speed, Efficiency & Agility - Feb 4, 2026 0" at bounding box center [476, 300] width 226 height 24
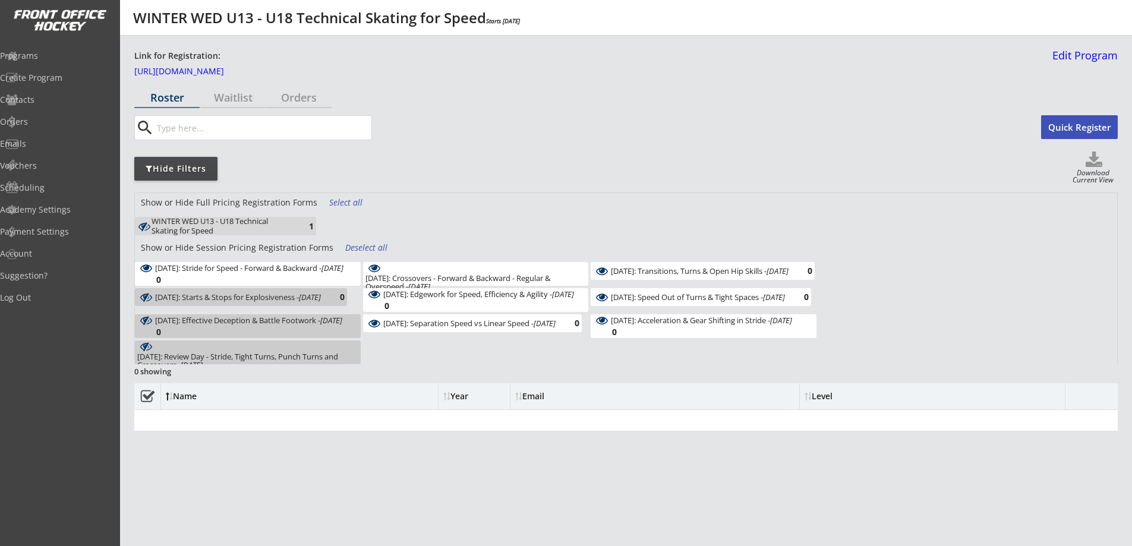
drag, startPoint x: 332, startPoint y: 300, endPoint x: 332, endPoint y: 312, distance: 11.9
click at [321, 300] on em "Jan 28, 2026" at bounding box center [310, 297] width 22 height 11
click at [331, 323] on div "February 18: Effective Deception & Battle Footwork - Feb 18, 2026 0" at bounding box center [248, 326] width 226 height 24
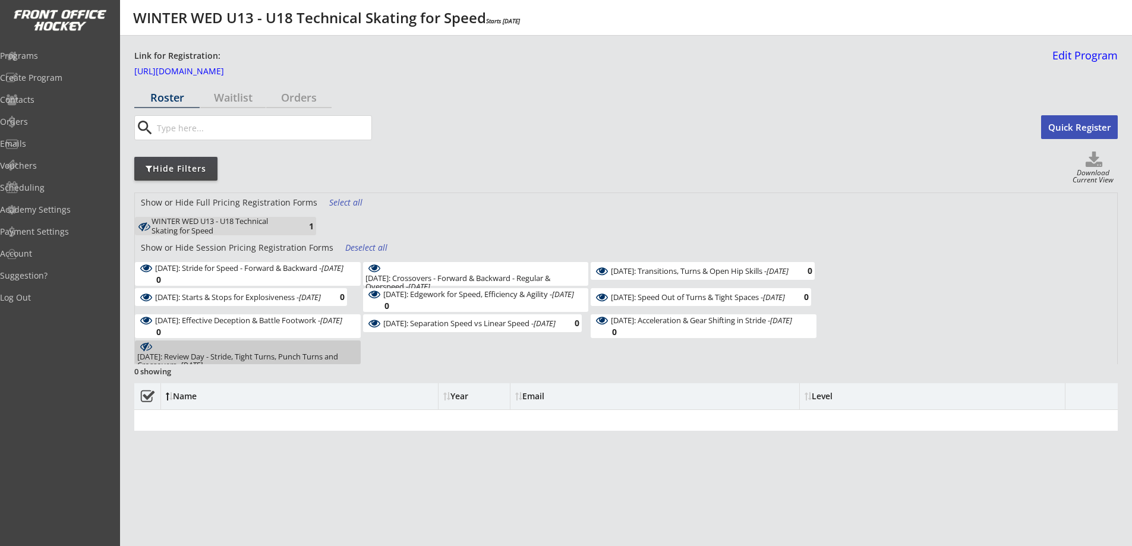
click at [334, 352] on div "March 11: Review Day - Stride, Tight Turns, Punch Turns and Crossovers - Mar 11…" at bounding box center [247, 360] width 221 height 17
click at [445, 354] on div "January 7: Stride for Speed - Forward & Backward - Jan 7, 2026 0 January 14: Cr…" at bounding box center [476, 313] width 682 height 102
click at [284, 225] on div "WINTER WED U13 - U18 Technical Skating for Speed" at bounding box center [221, 226] width 138 height 18
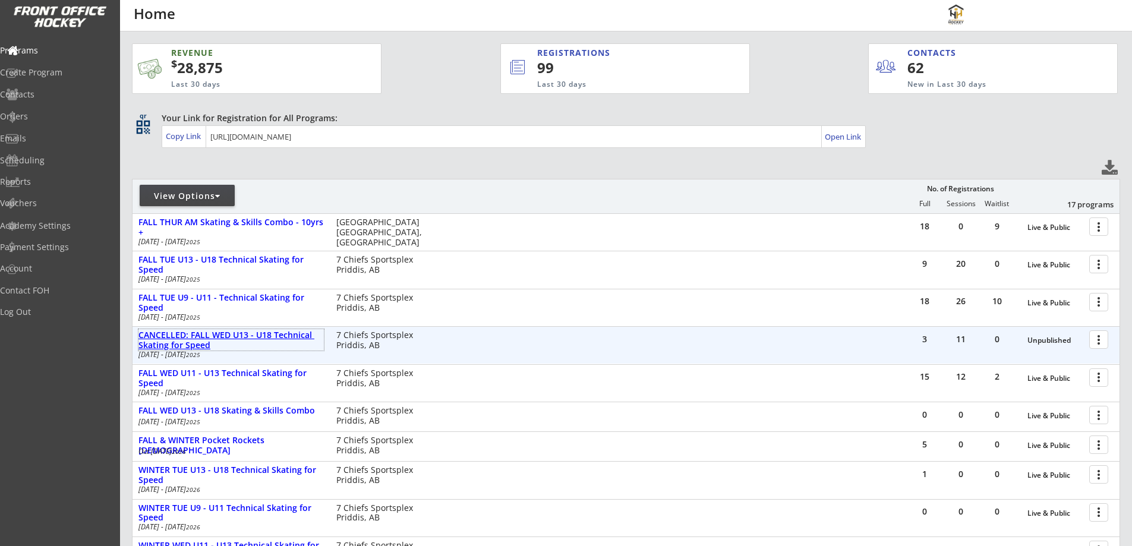
click at [206, 334] on div "CANCELLED: FALL WED U13 - U18 Technical Skating for Speed" at bounding box center [230, 340] width 185 height 20
